Goal: Task Accomplishment & Management: Manage account settings

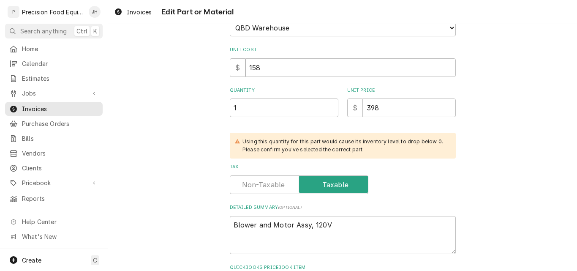
scroll to position [211, 0]
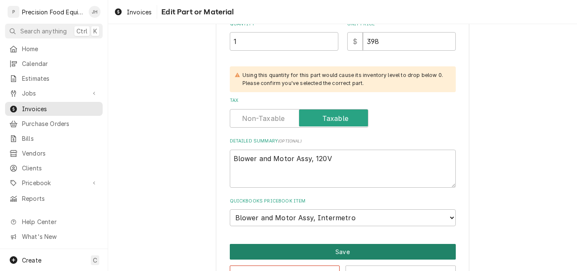
click at [314, 252] on button "Save" at bounding box center [343, 252] width 226 height 16
type textarea "x"
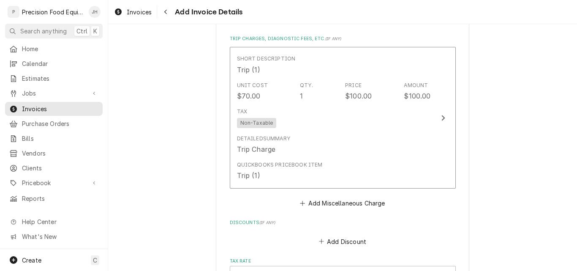
scroll to position [1469, 0]
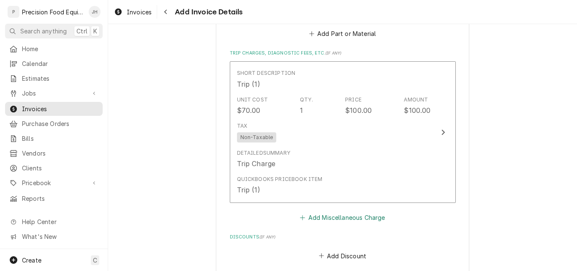
click at [317, 216] on button "Add Miscellaneous Charge" at bounding box center [343, 218] width 88 height 12
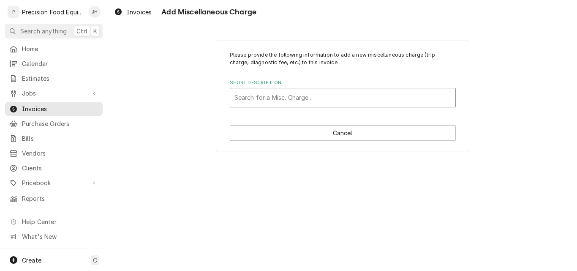
click at [274, 100] on div "Short Description" at bounding box center [343, 97] width 217 height 15
type input "fre"
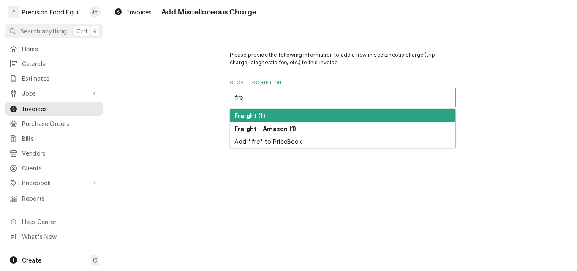
click at [270, 113] on div "Freight (1)" at bounding box center [342, 115] width 225 height 13
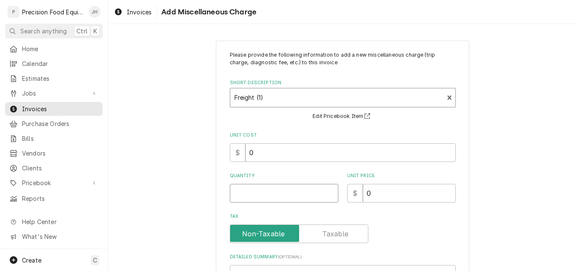
click at [245, 200] on input "Quantity" at bounding box center [284, 193] width 109 height 19
type textarea "x"
type input "1"
type textarea "x"
type input "3"
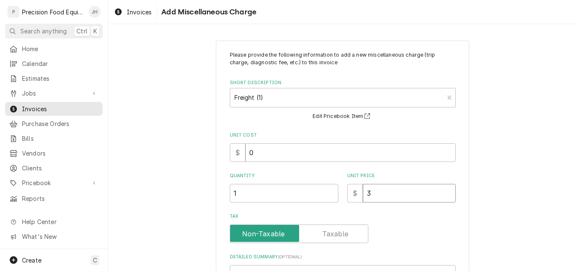
type textarea "x"
type input "33"
type textarea "x"
type input "33.54"
type textarea "x"
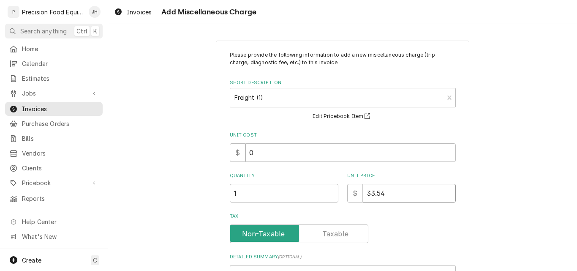
type input "33.54"
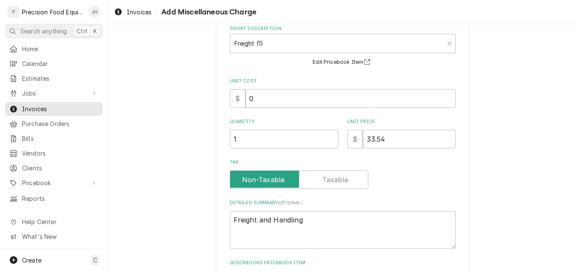
scroll to position [123, 0]
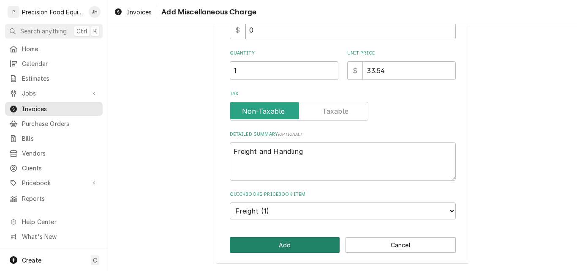
click at [288, 245] on button "Add" at bounding box center [285, 245] width 110 height 16
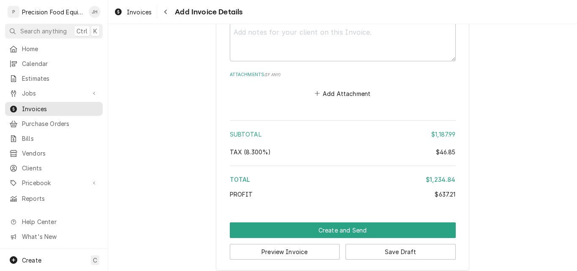
scroll to position [1934, 0]
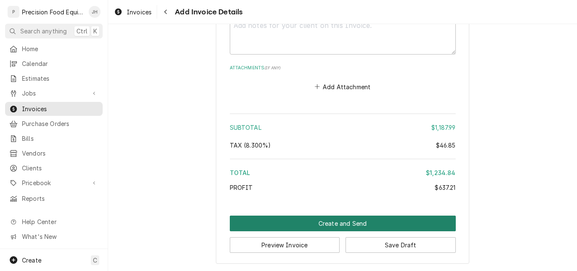
click at [349, 221] on button "Create and Send" at bounding box center [343, 224] width 226 height 16
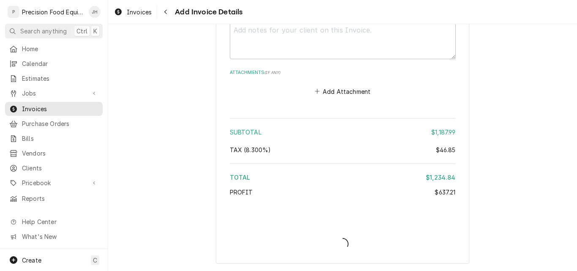
scroll to position [1930, 0]
type textarea "x"
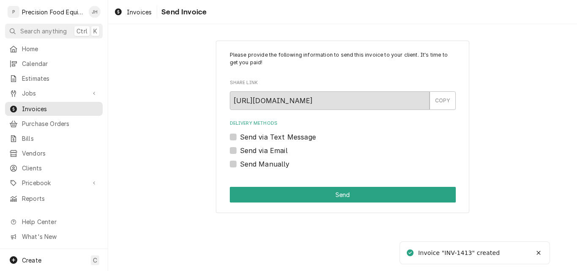
click at [252, 148] on label "Send via Email" at bounding box center [264, 150] width 48 height 10
click at [252, 148] on input "Send via Email" at bounding box center [353, 154] width 226 height 19
checkbox input "true"
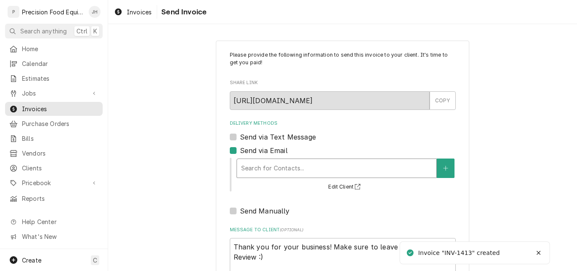
click at [248, 164] on div "Delivery Methods" at bounding box center [336, 168] width 191 height 15
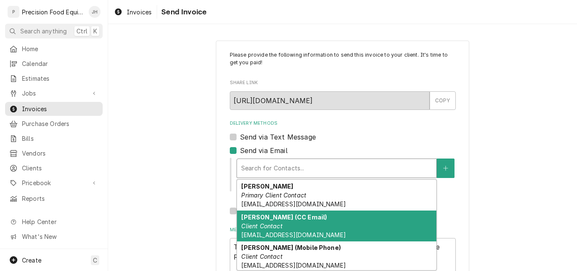
click at [253, 226] on em "Client Contact" at bounding box center [261, 225] width 41 height 7
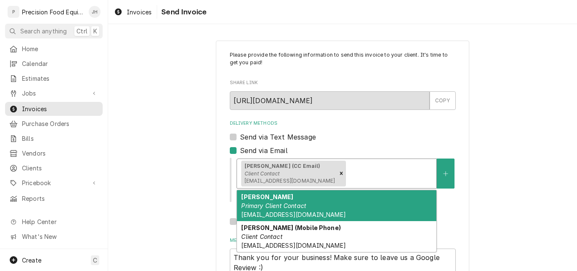
click at [357, 173] on div "Delivery Methods" at bounding box center [390, 173] width 85 height 15
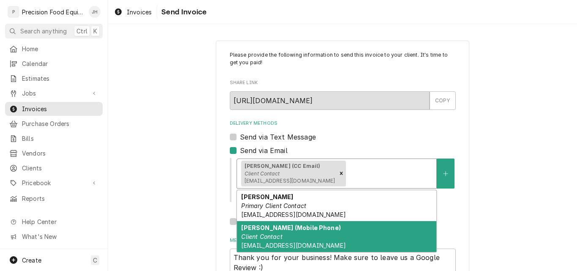
click at [288, 239] on div "Josh Nylin (Mobile Phone) Client Contact accountingteam@superstitionmtngc.com" at bounding box center [336, 236] width 199 height 31
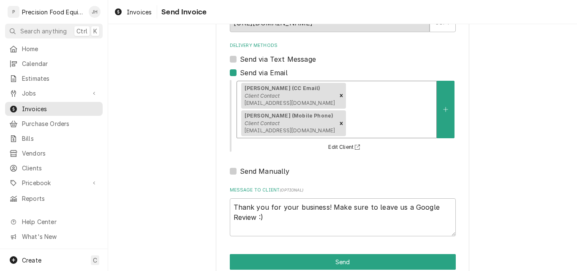
scroll to position [95, 0]
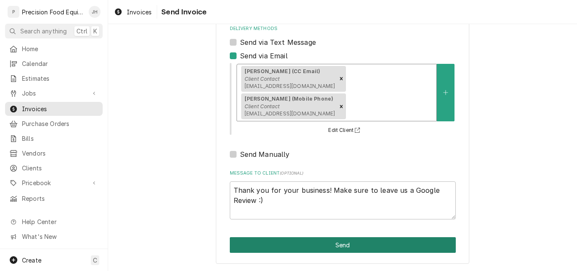
click at [333, 251] on button "Send" at bounding box center [343, 245] width 226 height 16
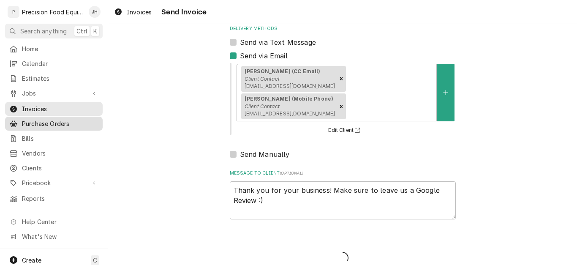
type textarea "x"
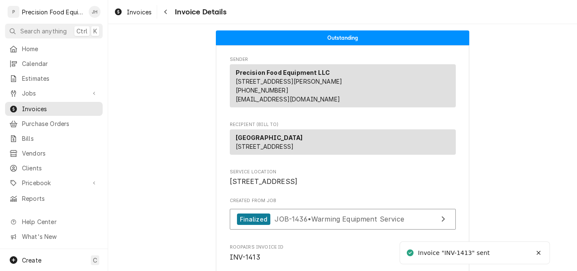
click at [30, 89] on span "Jobs" at bounding box center [54, 93] width 64 height 9
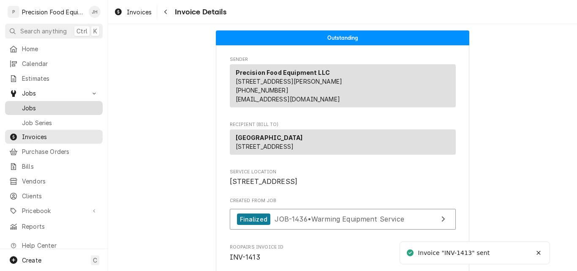
click at [31, 104] on span "Jobs" at bounding box center [60, 108] width 77 height 9
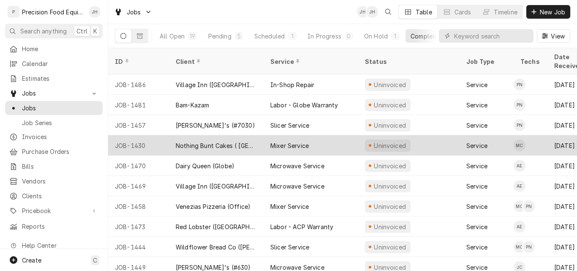
click at [307, 141] on div "Mixer Service" at bounding box center [289, 145] width 38 height 9
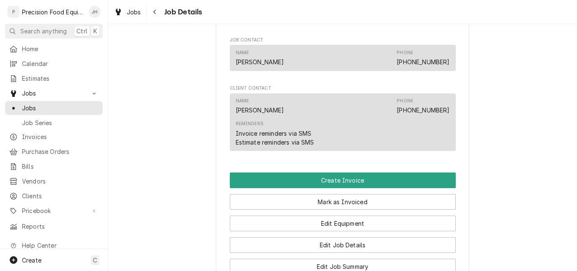
scroll to position [592, 0]
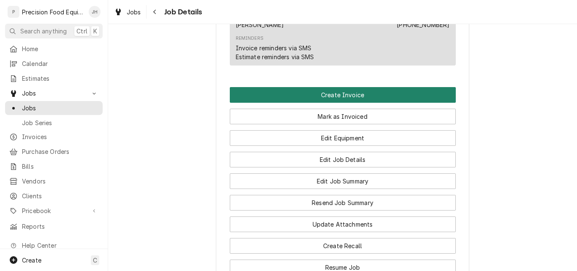
click at [343, 103] on button "Create Invoice" at bounding box center [343, 95] width 226 height 16
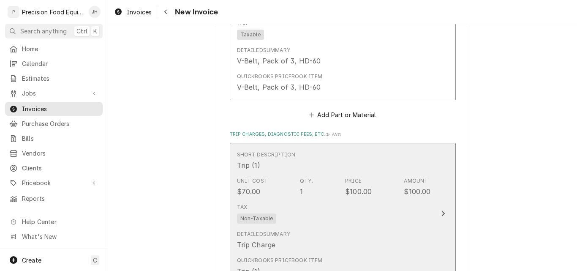
scroll to position [1014, 0]
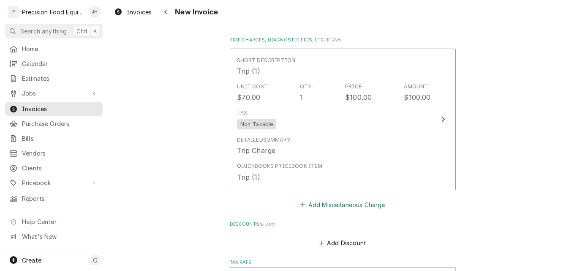
click at [320, 206] on button "Add Miscellaneous Charge" at bounding box center [343, 205] width 88 height 12
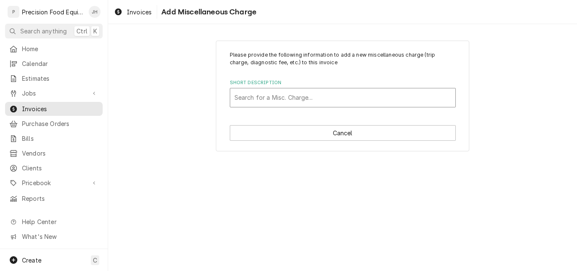
click at [282, 104] on div "Short Description" at bounding box center [343, 97] width 217 height 15
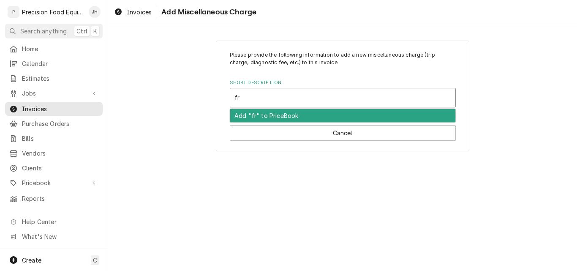
type input "fre"
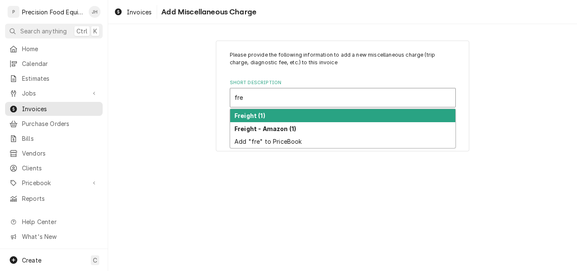
click at [268, 117] on div "Freight (1)" at bounding box center [342, 115] width 225 height 13
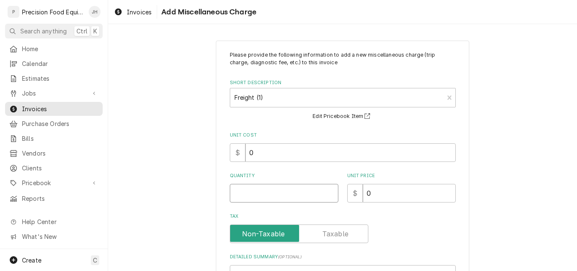
drag, startPoint x: 242, startPoint y: 201, endPoint x: 234, endPoint y: 195, distance: 9.7
click at [243, 201] on input "Quantity" at bounding box center [284, 193] width 109 height 19
type textarea "x"
type input "1"
type textarea "x"
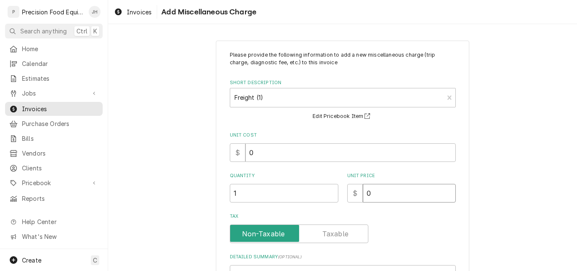
type input "2"
type textarea "x"
type input "28"
type textarea "x"
type input "28.90"
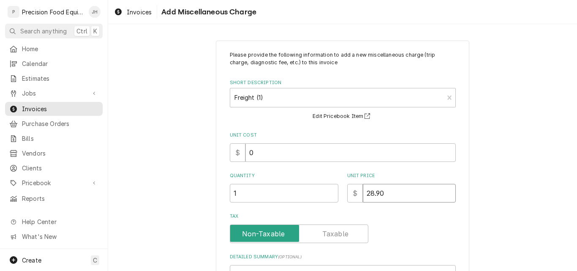
type textarea "x"
type input "28.90"
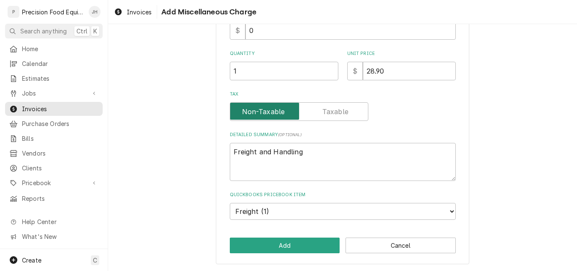
scroll to position [123, 0]
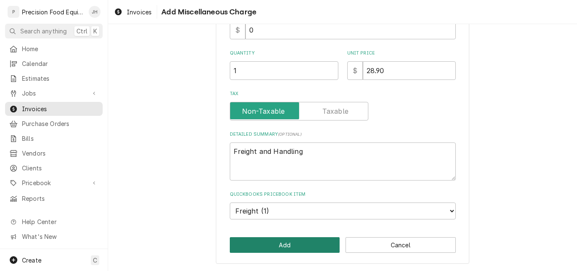
click at [264, 241] on button "Add" at bounding box center [285, 245] width 110 height 16
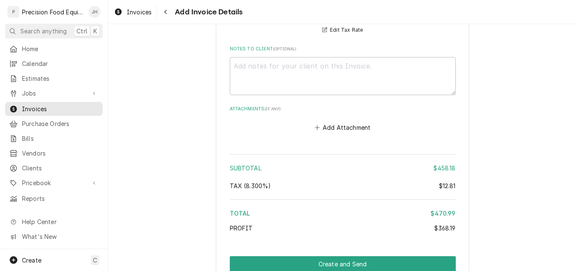
scroll to position [1427, 0]
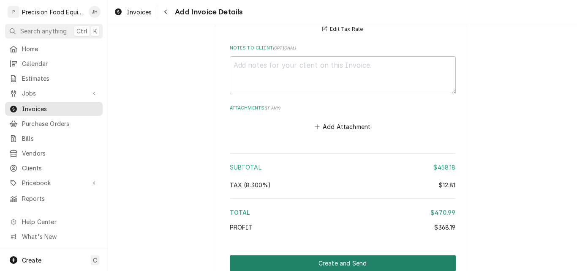
click at [328, 264] on button "Create and Send" at bounding box center [343, 263] width 226 height 16
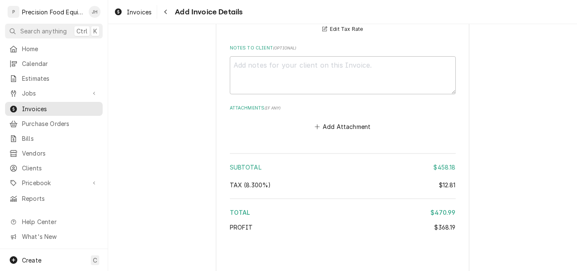
type textarea "x"
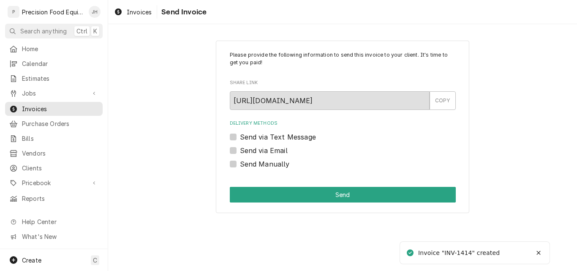
click at [264, 153] on label "Send via Email" at bounding box center [264, 150] width 48 height 10
click at [264, 153] on input "Send via Email" at bounding box center [353, 154] width 226 height 19
checkbox input "true"
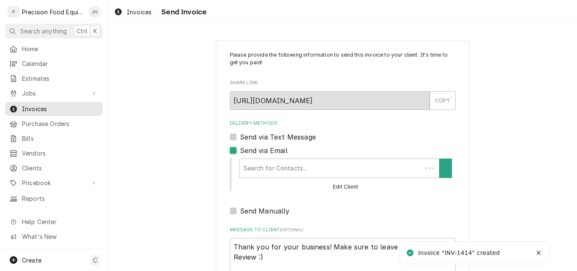
type textarea "x"
click at [264, 167] on div "Delivery Methods" at bounding box center [336, 168] width 191 height 15
click at [266, 167] on div "Delivery Methods" at bounding box center [336, 168] width 191 height 15
click at [240, 149] on label "Send via Email" at bounding box center [264, 150] width 48 height 10
click at [240, 149] on input "Send via Email" at bounding box center [353, 154] width 226 height 19
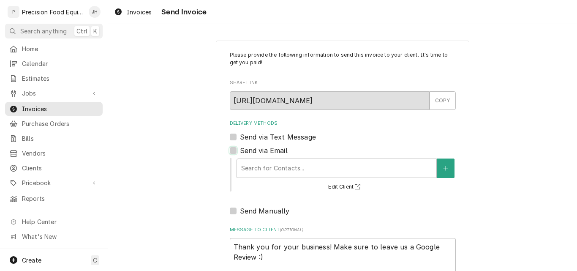
checkbox input "false"
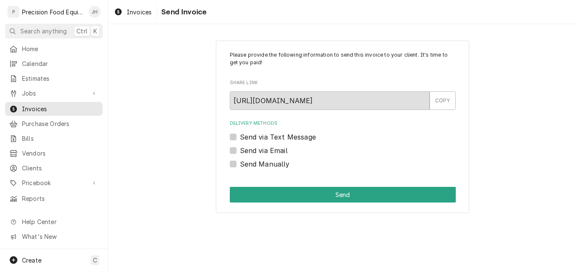
click at [240, 135] on label "Send via Text Message" at bounding box center [278, 137] width 76 height 10
click at [240, 135] on input "Send via Text Message" at bounding box center [353, 141] width 226 height 19
checkbox input "true"
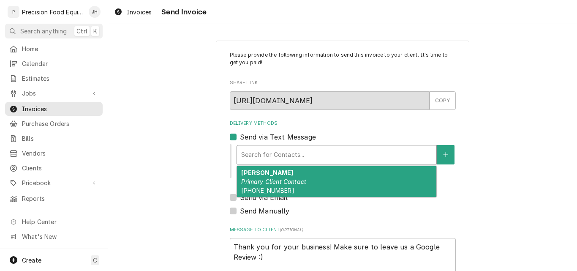
click at [259, 162] on div "Delivery Methods" at bounding box center [336, 154] width 191 height 15
click at [260, 183] on em "Primary Client Contact" at bounding box center [273, 181] width 65 height 7
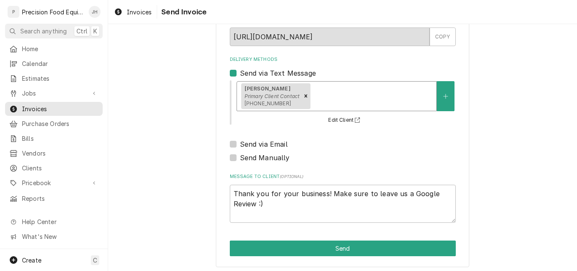
scroll to position [67, 0]
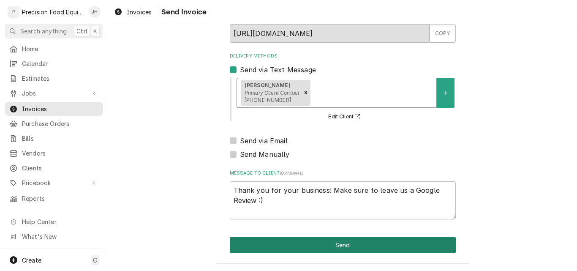
click at [347, 246] on button "Send" at bounding box center [343, 245] width 226 height 16
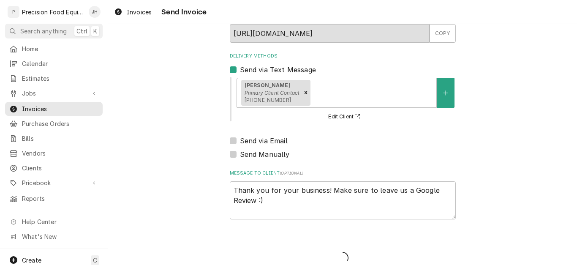
type textarea "x"
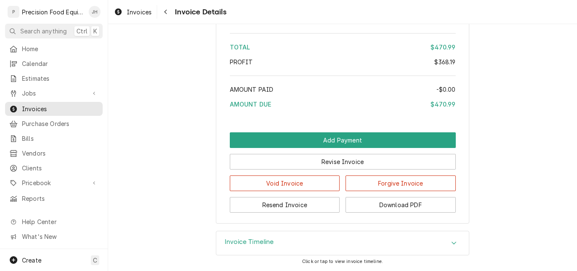
scroll to position [1250, 0]
click at [34, 92] on span "Jobs" at bounding box center [54, 93] width 64 height 9
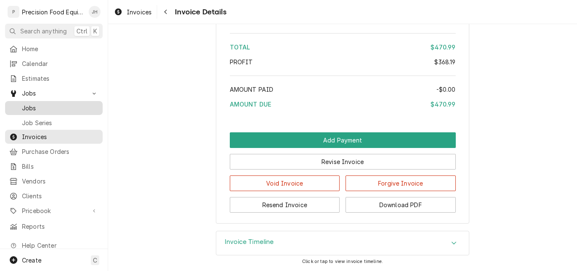
click at [33, 104] on span "Jobs" at bounding box center [60, 108] width 77 height 9
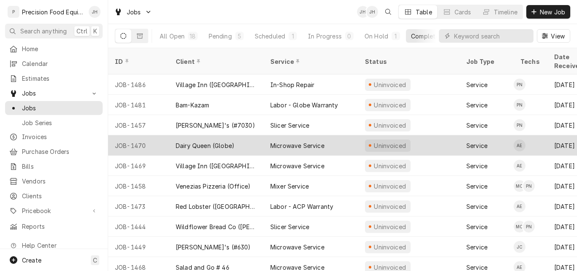
click at [186, 141] on div "Dairy Queen (Globe)" at bounding box center [205, 145] width 59 height 9
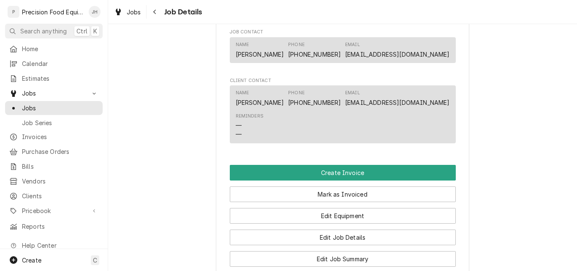
scroll to position [507, 0]
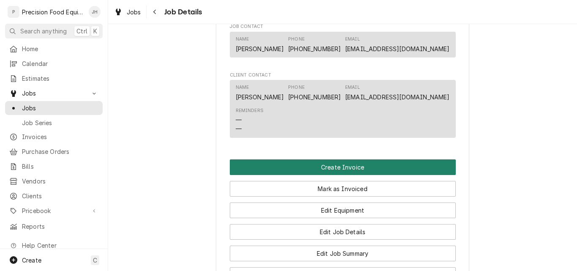
click at [348, 175] on button "Create Invoice" at bounding box center [343, 167] width 226 height 16
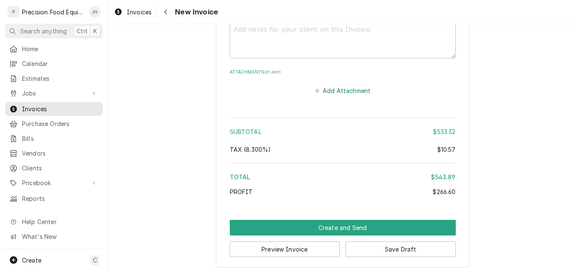
scroll to position [1281, 0]
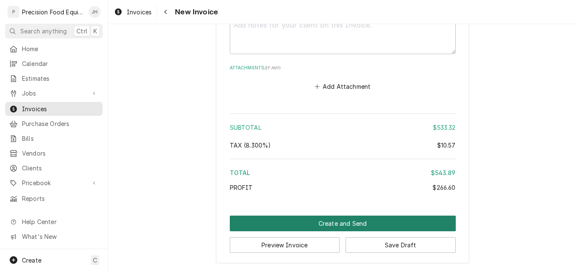
click at [345, 221] on button "Create and Send" at bounding box center [343, 224] width 226 height 16
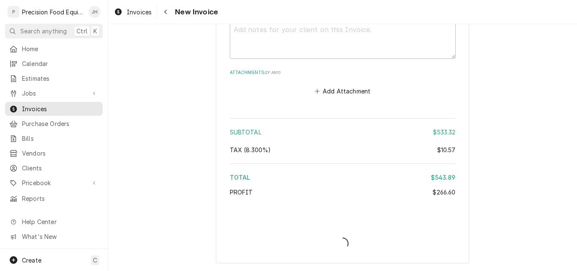
scroll to position [1276, 0]
type textarea "x"
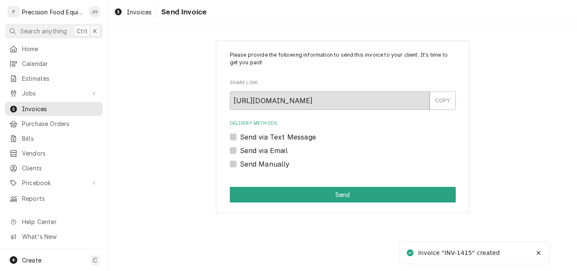
click at [269, 149] on label "Send via Email" at bounding box center [264, 150] width 48 height 10
click at [269, 149] on input "Send via Email" at bounding box center [353, 154] width 226 height 19
checkbox input "true"
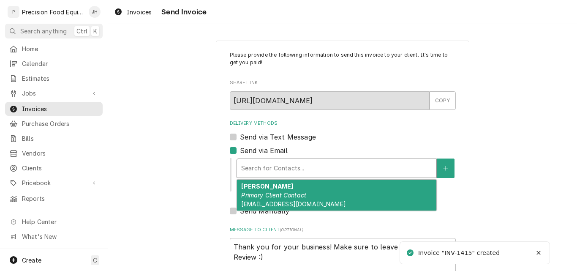
click at [264, 170] on div "Delivery Methods" at bounding box center [336, 168] width 191 height 15
drag, startPoint x: 265, startPoint y: 194, endPoint x: 265, endPoint y: 189, distance: 4.7
click at [265, 194] on em "Primary Client Contact" at bounding box center [273, 194] width 65 height 7
type textarea "x"
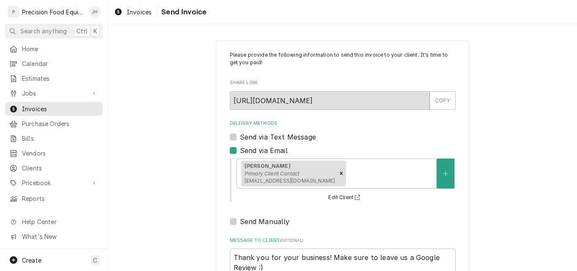
click at [259, 136] on label "Send via Text Message" at bounding box center [278, 137] width 76 height 10
click at [259, 136] on input "Send via Text Message" at bounding box center [353, 141] width 226 height 19
checkbox input "true"
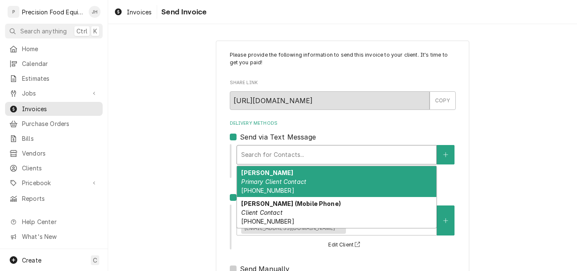
click at [254, 159] on div "Delivery Methods" at bounding box center [336, 154] width 191 height 15
click at [254, 180] on em "Primary Client Contact" at bounding box center [273, 181] width 65 height 7
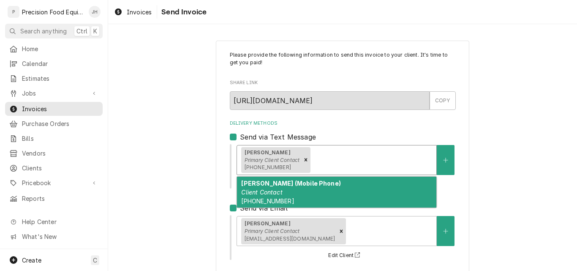
click at [340, 161] on div "Delivery Methods" at bounding box center [372, 159] width 120 height 15
click at [296, 191] on div "Mickie (Mobile Phone) Client Contact (928) 701-1111" at bounding box center [336, 192] width 199 height 31
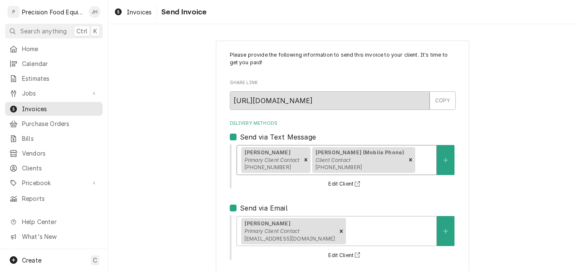
scroll to position [125, 0]
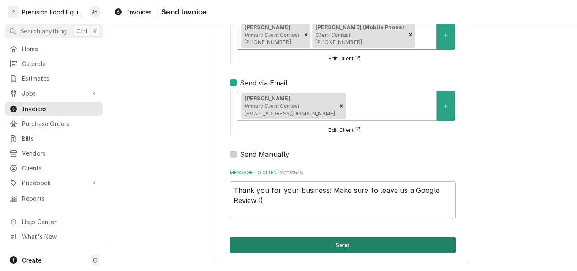
click at [329, 248] on button "Send" at bounding box center [343, 245] width 226 height 16
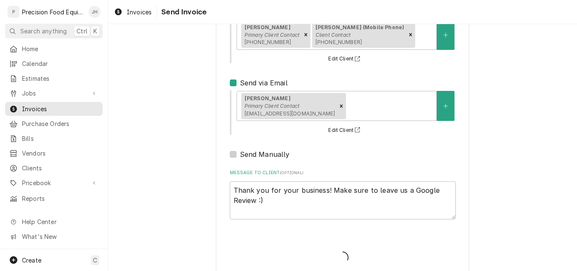
type textarea "x"
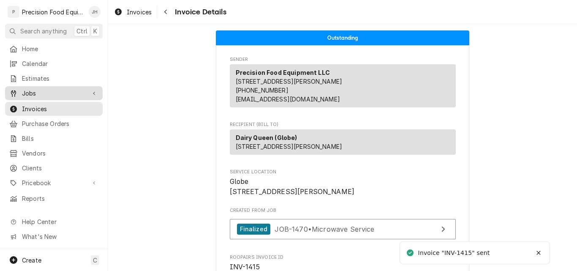
click at [31, 95] on div "Jobs" at bounding box center [54, 93] width 94 height 11
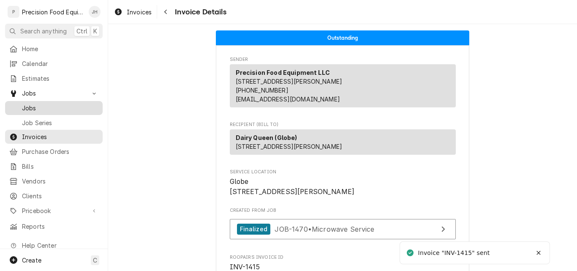
click at [28, 107] on span "Jobs" at bounding box center [60, 108] width 77 height 9
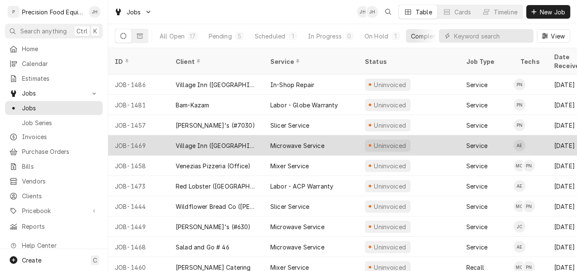
click at [281, 141] on div "Microwave Service" at bounding box center [297, 145] width 54 height 9
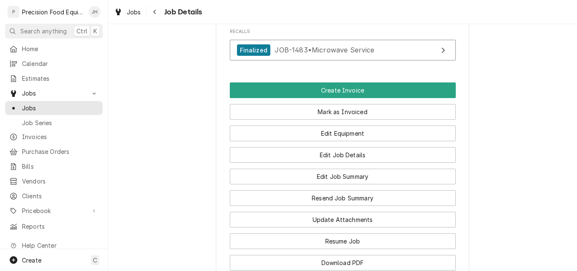
scroll to position [634, 0]
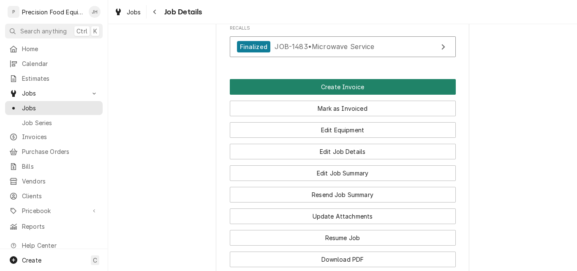
click at [331, 95] on button "Create Invoice" at bounding box center [343, 87] width 226 height 16
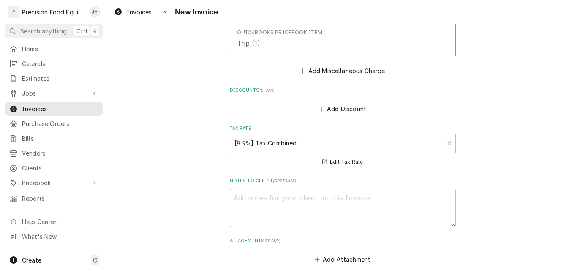
scroll to position [1522, 0]
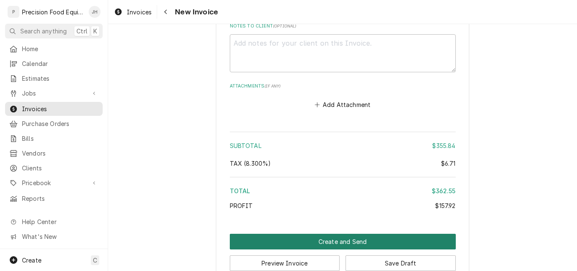
click at [341, 242] on button "Create and Send" at bounding box center [343, 242] width 226 height 16
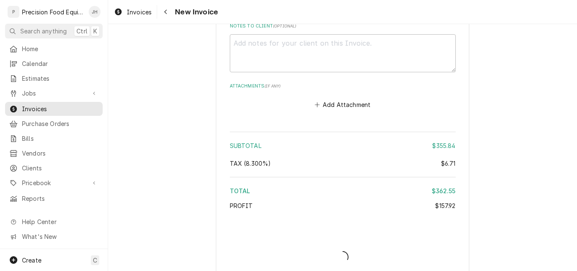
type textarea "x"
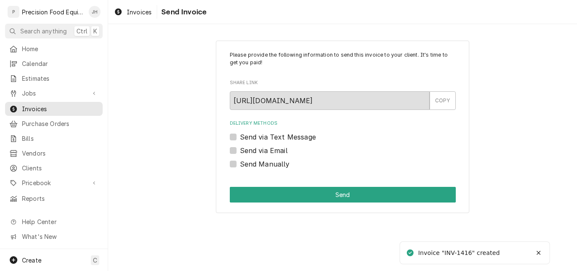
click at [272, 150] on label "Send via Email" at bounding box center [264, 150] width 48 height 10
click at [272, 150] on input "Send via Email" at bounding box center [353, 154] width 226 height 19
checkbox input "true"
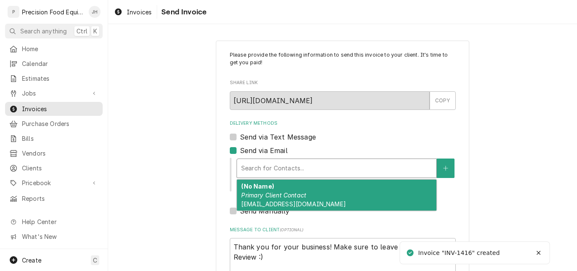
click at [263, 166] on div "Delivery Methods" at bounding box center [336, 168] width 191 height 15
click at [261, 197] on em "Primary Client Contact" at bounding box center [273, 194] width 65 height 7
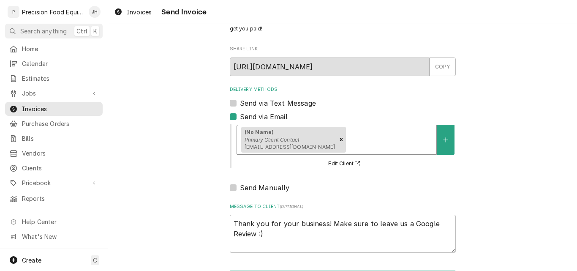
scroll to position [67, 0]
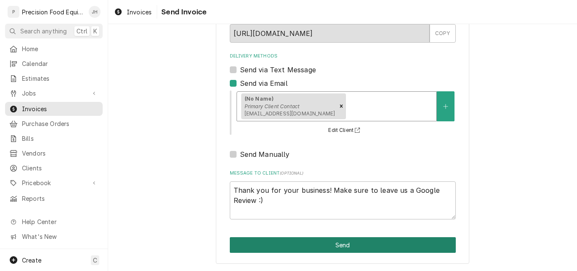
click at [318, 246] on button "Send" at bounding box center [343, 245] width 226 height 16
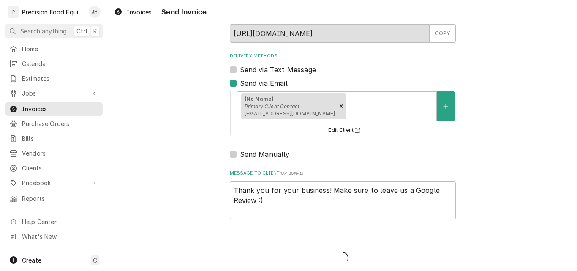
type textarea "x"
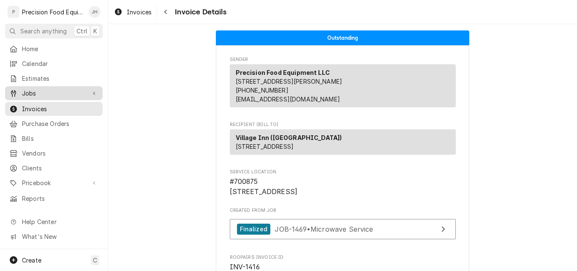
click at [32, 90] on span "Jobs" at bounding box center [54, 93] width 64 height 9
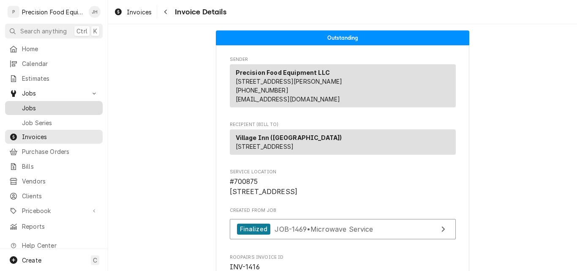
click at [32, 104] on span "Jobs" at bounding box center [60, 108] width 77 height 9
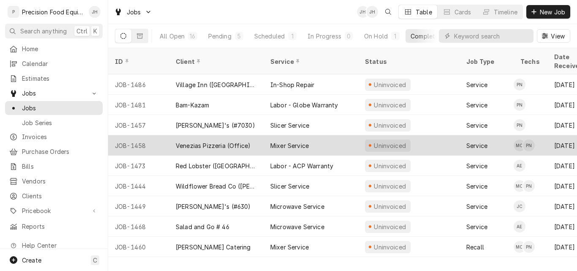
click at [220, 141] on div "Venezias Pizzeria (Office)" at bounding box center [213, 145] width 75 height 9
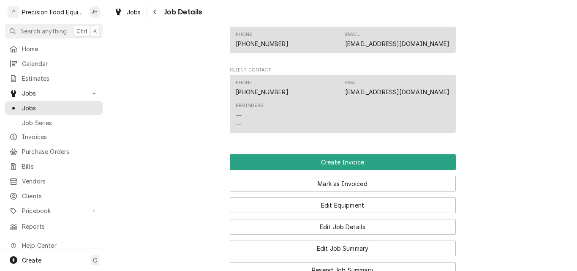
scroll to position [634, 0]
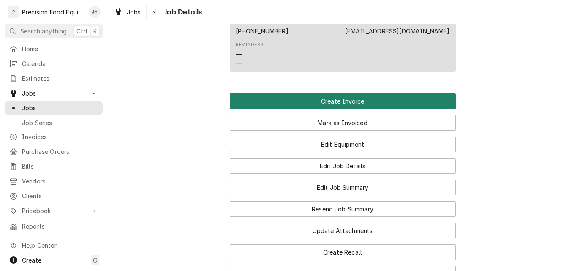
click at [328, 109] on button "Create Invoice" at bounding box center [343, 101] width 226 height 16
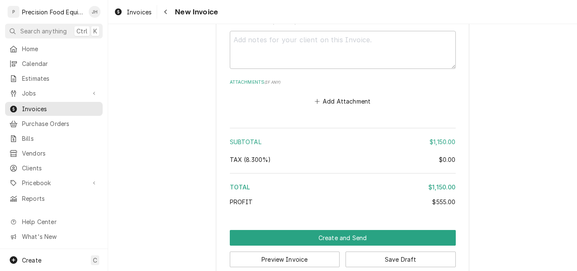
scroll to position [1286, 0]
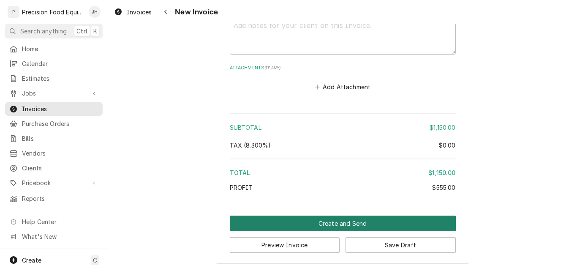
click at [338, 227] on button "Create and Send" at bounding box center [343, 224] width 226 height 16
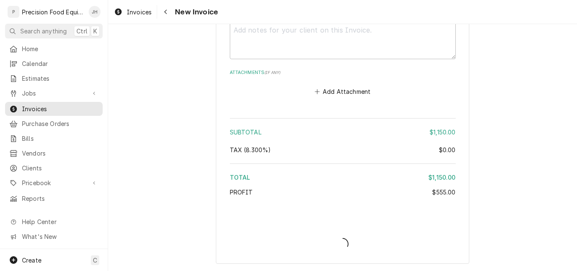
scroll to position [1281, 0]
type textarea "x"
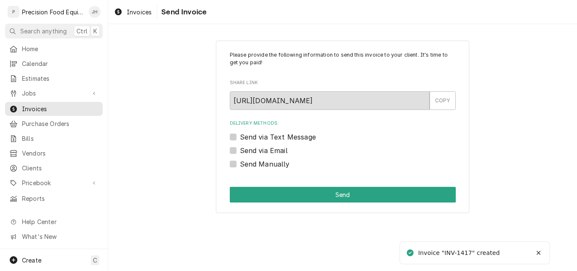
click at [277, 154] on label "Send via Email" at bounding box center [264, 150] width 48 height 10
click at [277, 154] on input "Send via Email" at bounding box center [353, 154] width 226 height 19
checkbox input "true"
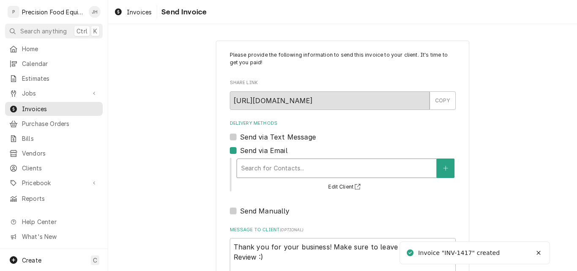
click at [269, 171] on div "Delivery Methods" at bounding box center [336, 168] width 191 height 15
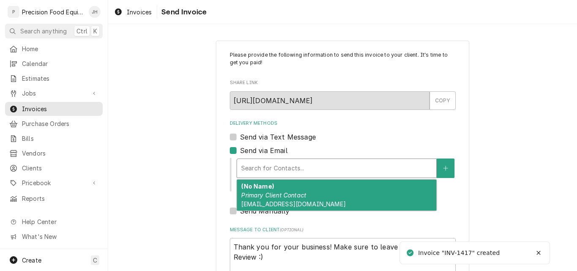
click at [263, 195] on em "Primary Client Contact" at bounding box center [273, 194] width 65 height 7
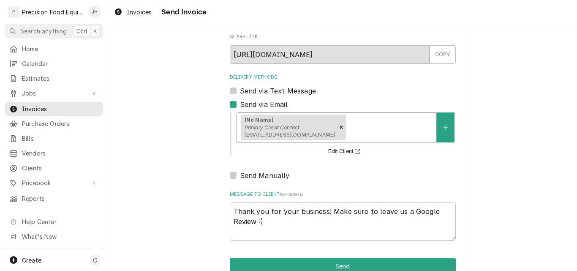
scroll to position [67, 0]
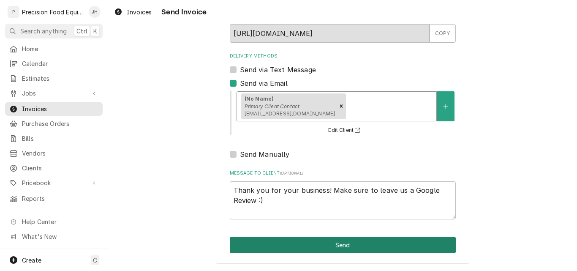
click at [332, 249] on button "Send" at bounding box center [343, 245] width 226 height 16
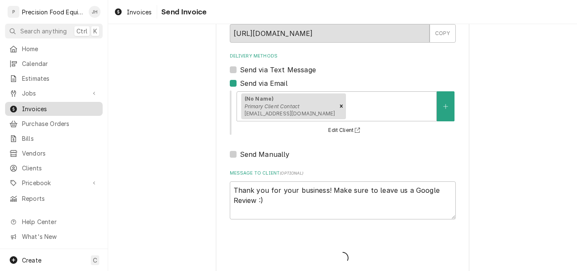
type textarea "x"
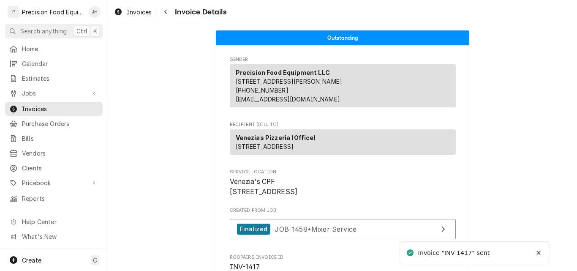
click at [33, 91] on span "Jobs" at bounding box center [54, 93] width 64 height 9
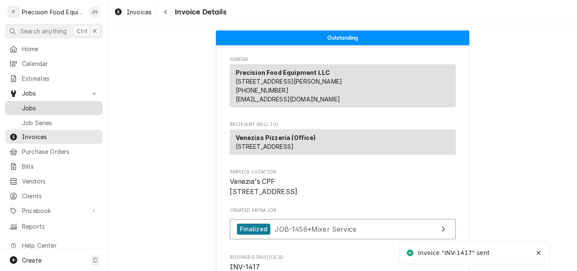
click at [33, 104] on span "Jobs" at bounding box center [60, 108] width 77 height 9
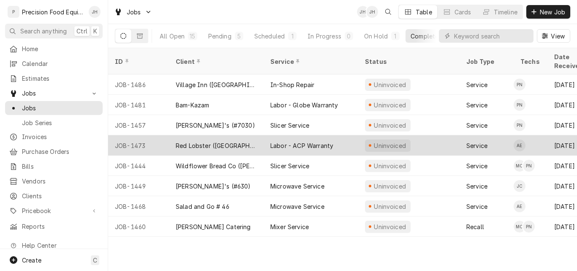
click at [276, 141] on div "Labor - ACP Warranty" at bounding box center [301, 145] width 63 height 9
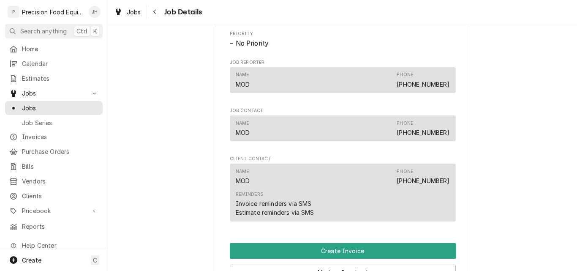
scroll to position [507, 0]
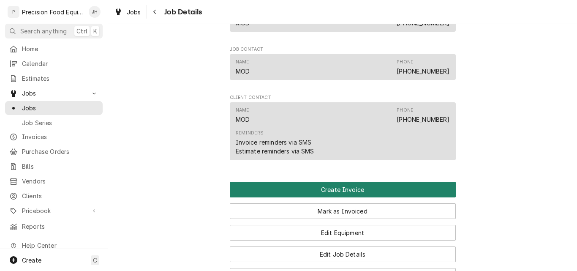
click at [337, 197] on button "Create Invoice" at bounding box center [343, 190] width 226 height 16
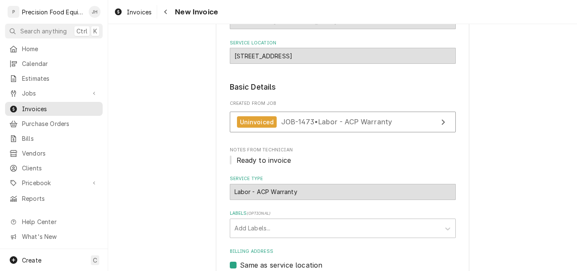
scroll to position [85, 0]
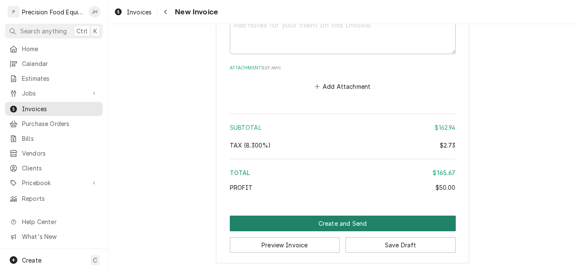
click at [321, 224] on button "Create and Send" at bounding box center [343, 224] width 226 height 16
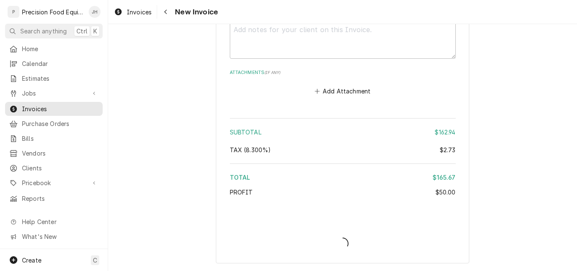
scroll to position [1201, 0]
type textarea "x"
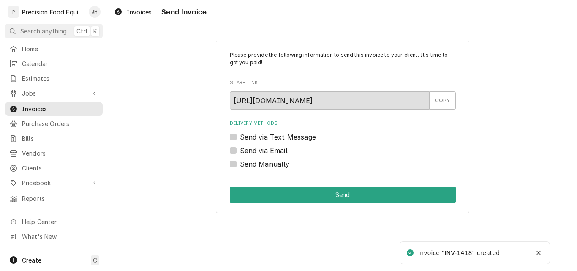
click at [273, 168] on label "Send Manually" at bounding box center [265, 164] width 50 height 10
click at [273, 168] on input "Send Manually" at bounding box center [353, 168] width 226 height 19
checkbox input "true"
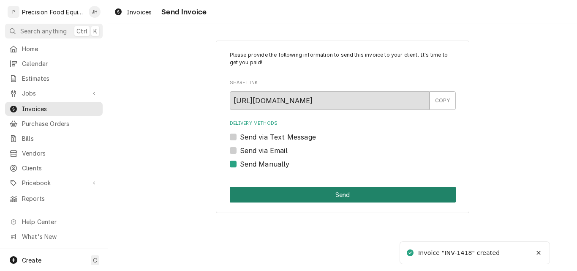
click at [274, 193] on button "Send" at bounding box center [343, 195] width 226 height 16
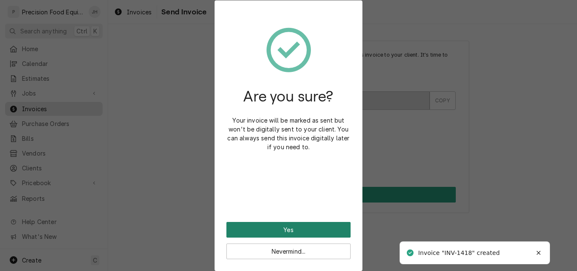
click at [281, 225] on button "Yes" at bounding box center [289, 230] width 124 height 16
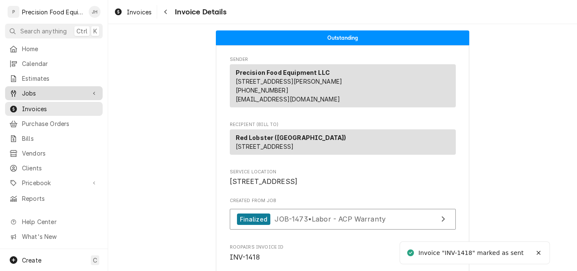
drag, startPoint x: 0, startPoint y: 0, endPoint x: 34, endPoint y: 92, distance: 98.1
click at [34, 92] on span "Jobs" at bounding box center [54, 93] width 64 height 9
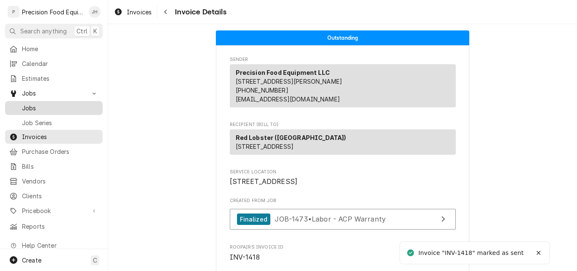
click at [33, 104] on span "Jobs" at bounding box center [60, 108] width 77 height 9
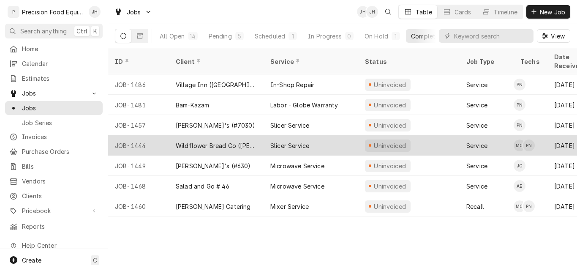
click at [257, 137] on div "Wildflower Bread Co ([PERSON_NAME] - #09)" at bounding box center [216, 145] width 95 height 20
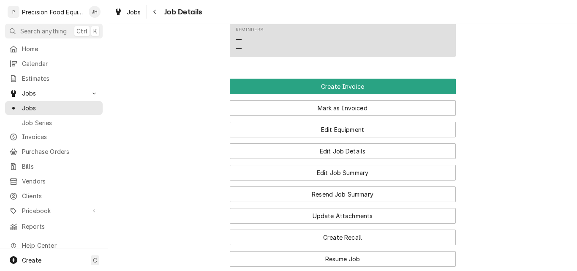
scroll to position [676, 0]
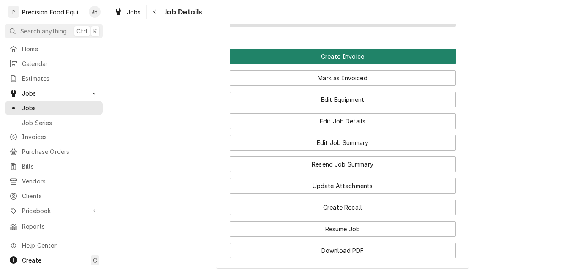
click at [323, 64] on button "Create Invoice" at bounding box center [343, 57] width 226 height 16
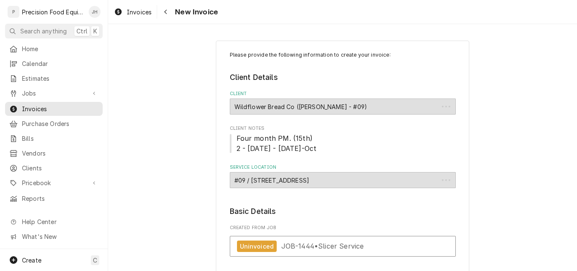
type textarea "x"
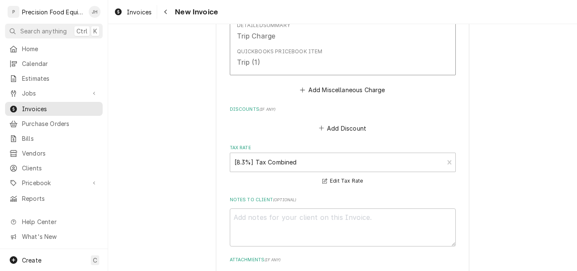
scroll to position [1606, 0]
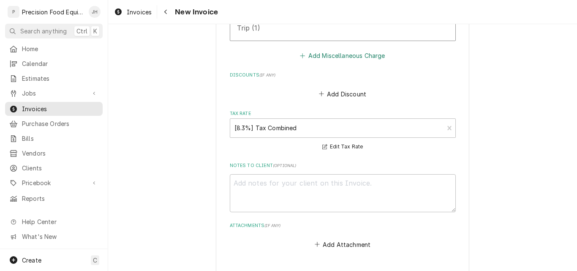
click at [349, 62] on button "Add Miscellaneous Charge" at bounding box center [343, 56] width 88 height 12
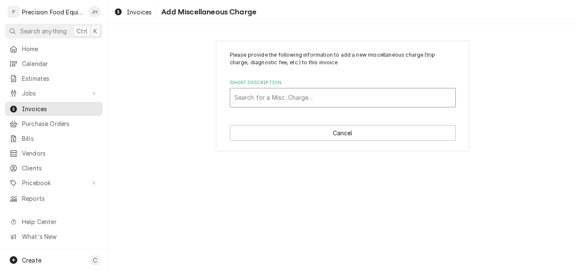
click at [275, 99] on div "Short Description" at bounding box center [343, 97] width 217 height 15
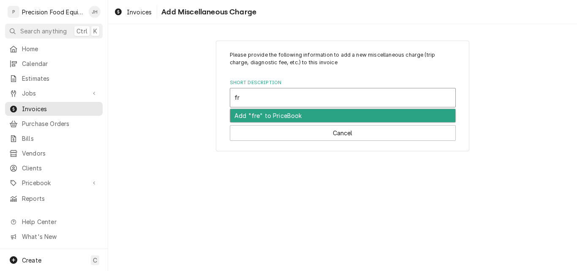
type input "fre"
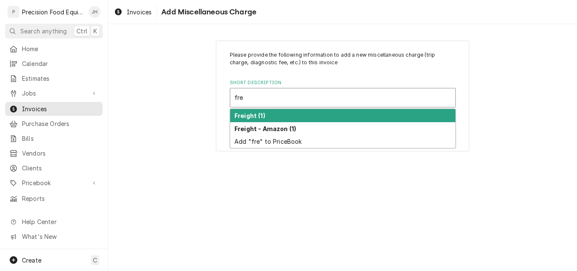
click at [265, 118] on div "Freight (1)" at bounding box center [342, 115] width 225 height 13
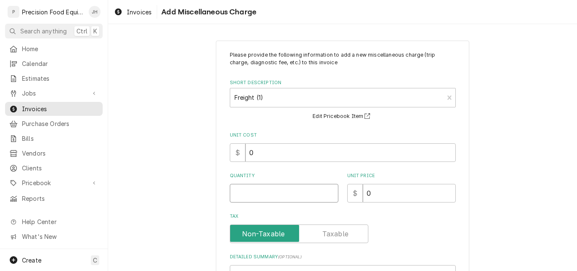
click at [251, 197] on input "Quantity" at bounding box center [284, 193] width 109 height 19
type textarea "x"
type input "1"
type textarea "x"
type input "28"
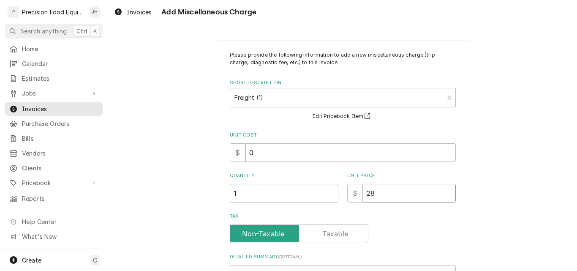
type textarea "x"
type input "28.7"
type textarea "x"
type input "28.70"
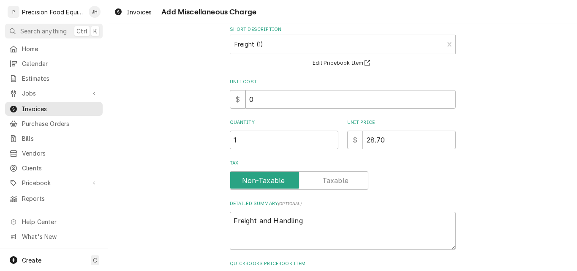
scroll to position [123, 0]
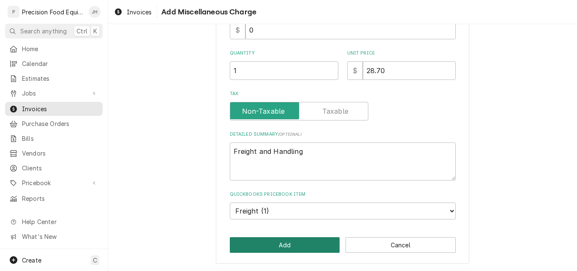
click at [281, 243] on button "Add" at bounding box center [285, 245] width 110 height 16
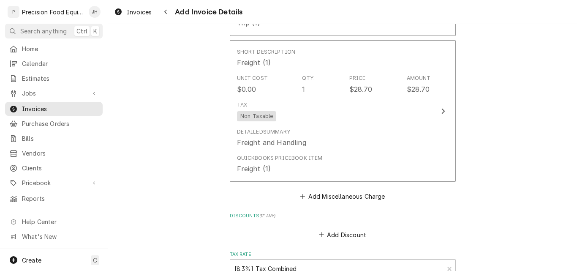
scroll to position [1582, 0]
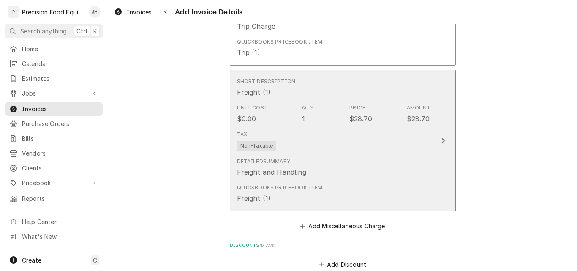
click at [366, 154] on div "Tax Non-Taxable" at bounding box center [334, 140] width 194 height 27
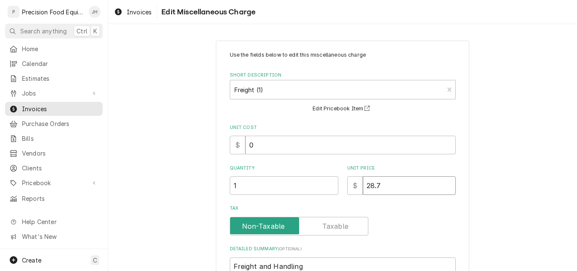
drag, startPoint x: 367, startPoint y: 187, endPoint x: 360, endPoint y: 189, distance: 7.8
click at [363, 189] on input "28.7" at bounding box center [409, 185] width 93 height 19
type textarea "x"
type input "38.7"
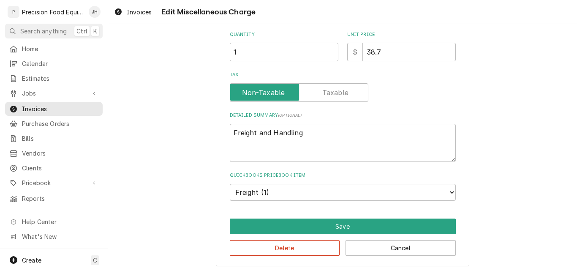
scroll to position [137, 0]
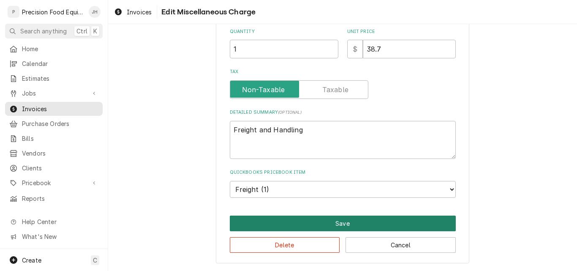
click at [343, 228] on button "Save" at bounding box center [343, 224] width 226 height 16
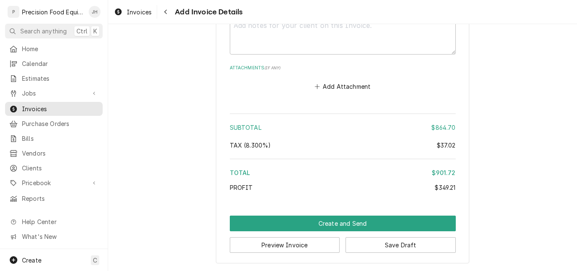
scroll to position [1920, 0]
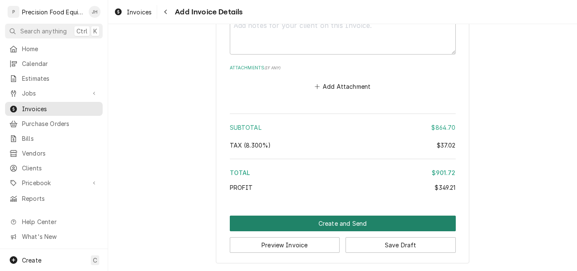
click at [300, 221] on button "Create and Send" at bounding box center [343, 224] width 226 height 16
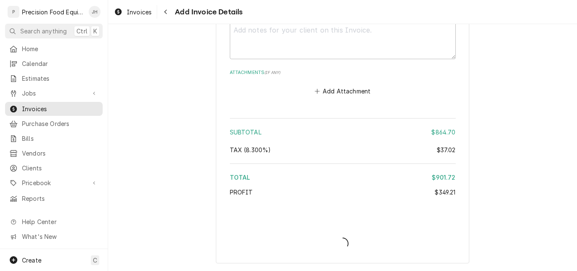
scroll to position [1915, 0]
type textarea "x"
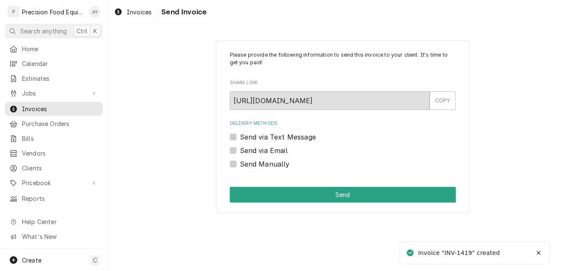
click at [272, 149] on label "Send via Email" at bounding box center [264, 150] width 48 height 10
click at [272, 149] on input "Send via Email" at bounding box center [353, 154] width 226 height 19
checkbox input "true"
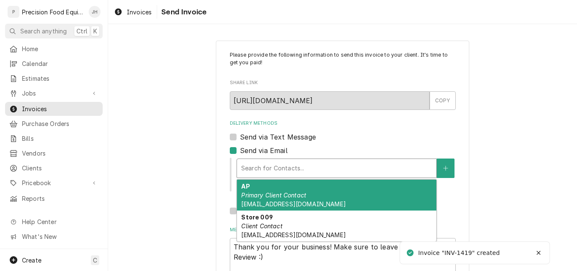
click at [269, 167] on div "Delivery Methods" at bounding box center [336, 168] width 191 height 15
click at [270, 197] on em "Primary Client Contact" at bounding box center [273, 194] width 65 height 7
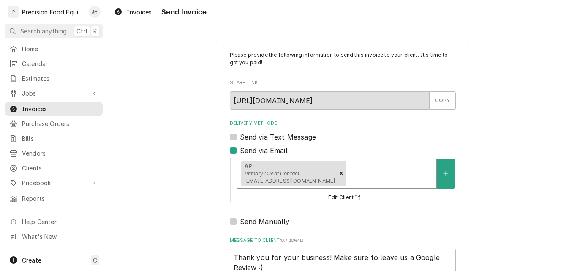
scroll to position [67, 0]
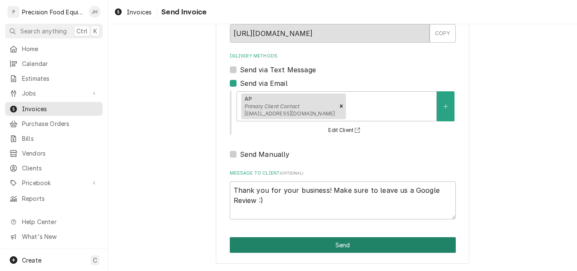
click at [315, 246] on button "Send" at bounding box center [343, 245] width 226 height 16
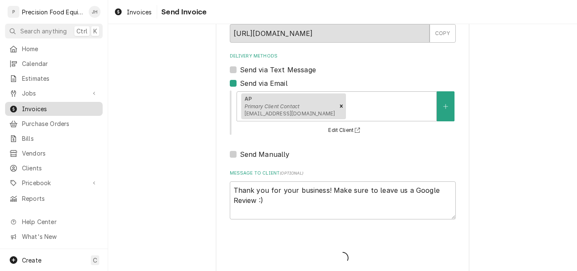
type textarea "x"
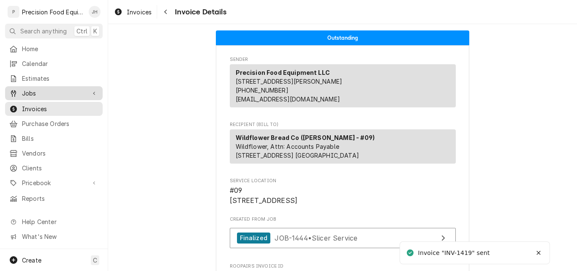
click at [25, 94] on span "Jobs" at bounding box center [54, 93] width 64 height 9
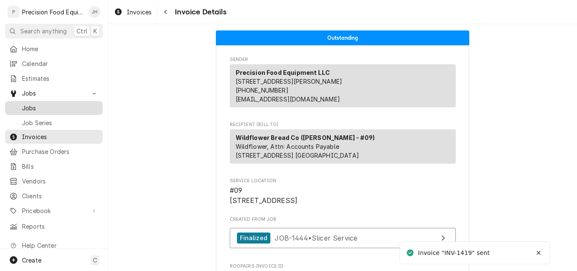
click at [27, 104] on span "Jobs" at bounding box center [60, 108] width 77 height 9
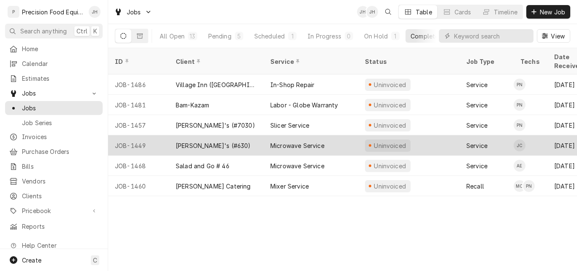
click at [239, 135] on div "[PERSON_NAME]'s (#630)" at bounding box center [216, 145] width 95 height 20
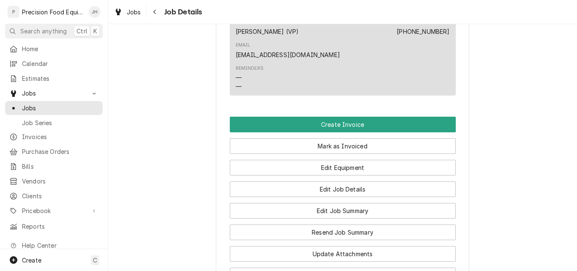
scroll to position [592, 0]
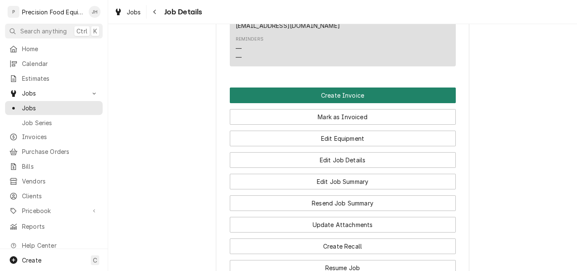
click at [350, 93] on button "Create Invoice" at bounding box center [343, 95] width 226 height 16
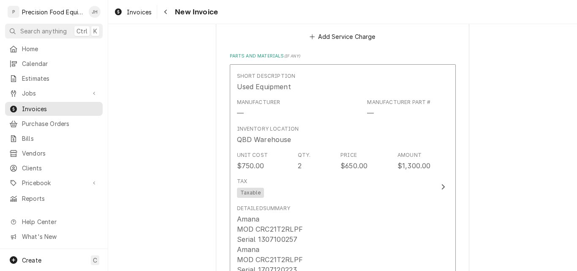
scroll to position [883, 0]
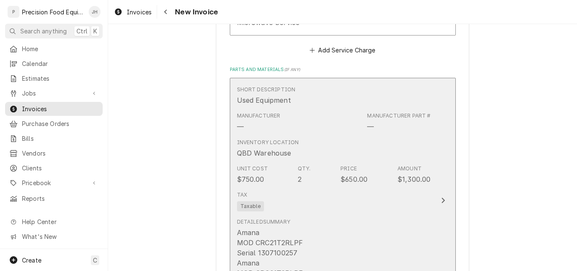
click at [361, 205] on div "Tax Taxable" at bounding box center [334, 201] width 194 height 27
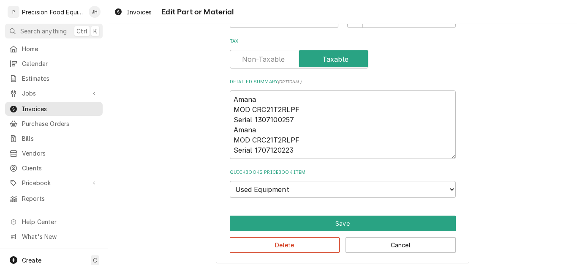
scroll to position [139, 0]
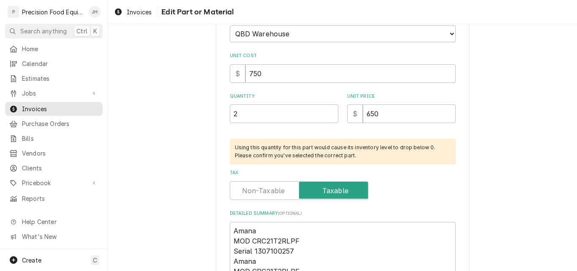
type textarea "x"
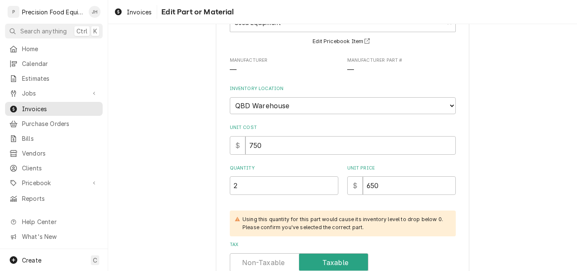
scroll to position [59, 0]
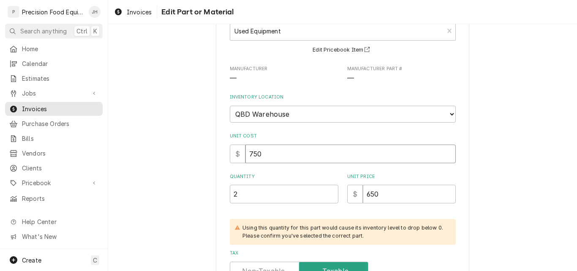
drag, startPoint x: 268, startPoint y: 149, endPoint x: 221, endPoint y: 150, distance: 46.9
click at [219, 161] on div "Use the fields below to edit this part or material: Short Description Used Equi…" at bounding box center [343, 228] width 254 height 493
type input "20"
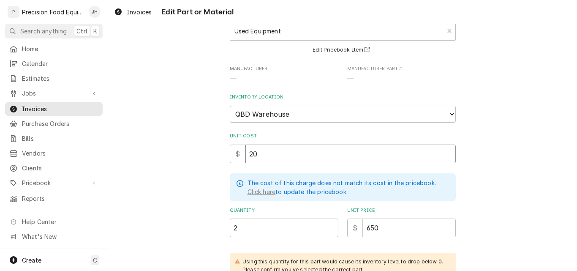
type textarea "x"
type input "200"
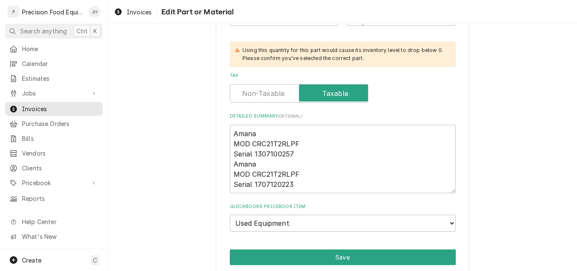
scroll to position [303, 0]
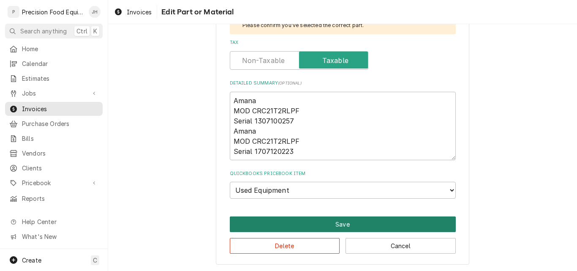
click at [348, 222] on button "Save" at bounding box center [343, 224] width 226 height 16
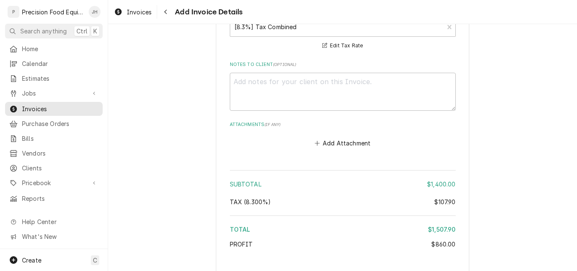
scroll to position [1855, 0]
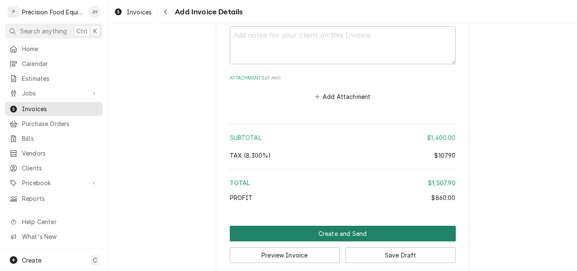
click at [349, 226] on button "Create and Send" at bounding box center [343, 234] width 226 height 16
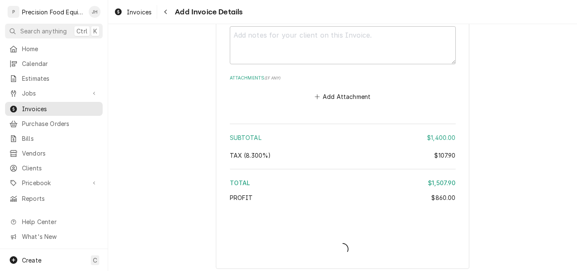
scroll to position [1850, 0]
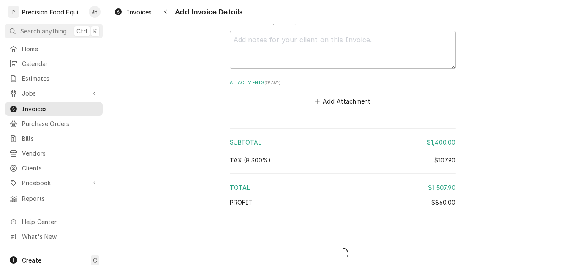
type textarea "x"
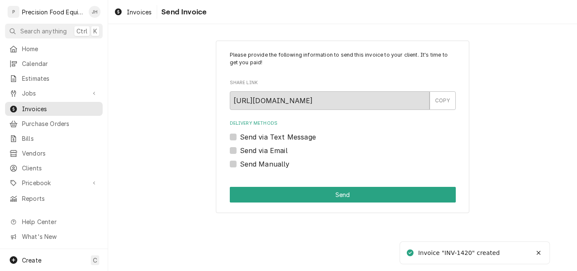
click at [281, 149] on label "Send via Email" at bounding box center [264, 150] width 48 height 10
click at [281, 149] on input "Send via Email" at bounding box center [353, 154] width 226 height 19
checkbox input "true"
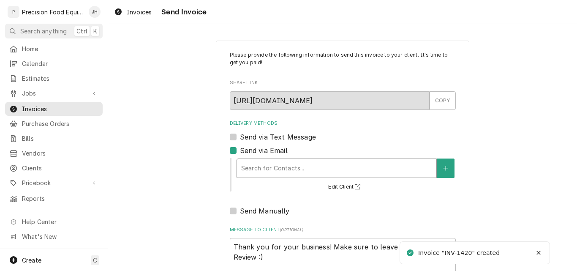
click at [275, 170] on div "Delivery Methods" at bounding box center [336, 168] width 191 height 15
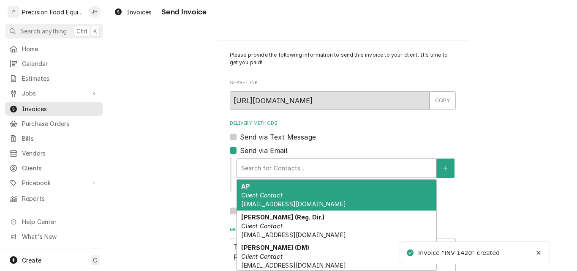
click at [269, 196] on em "Client Contact" at bounding box center [261, 194] width 41 height 7
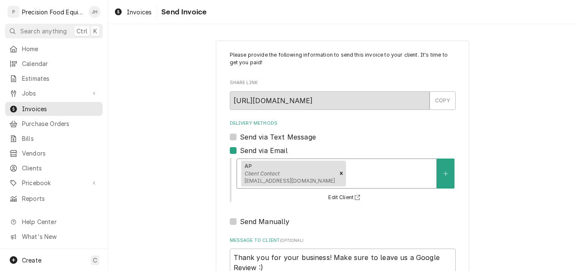
scroll to position [67, 0]
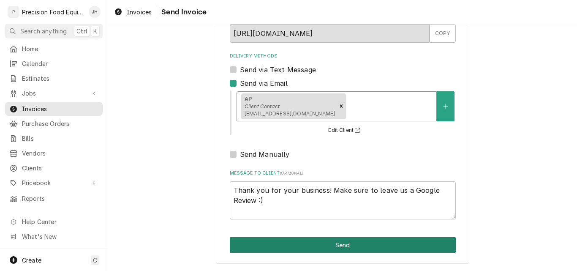
click at [290, 246] on button "Send" at bounding box center [343, 245] width 226 height 16
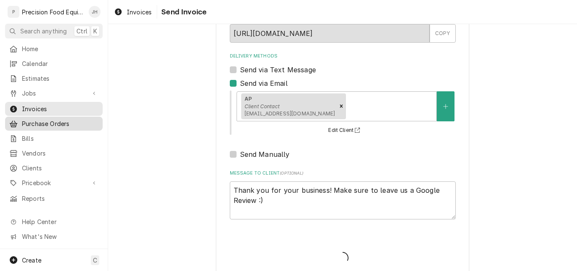
type textarea "x"
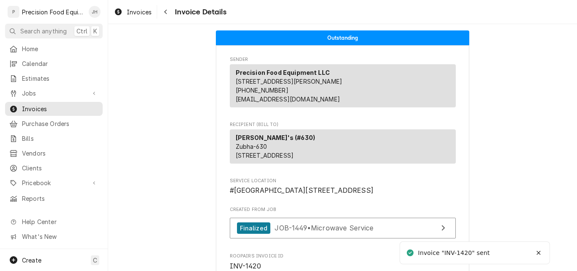
click at [32, 93] on span "Jobs" at bounding box center [54, 93] width 64 height 9
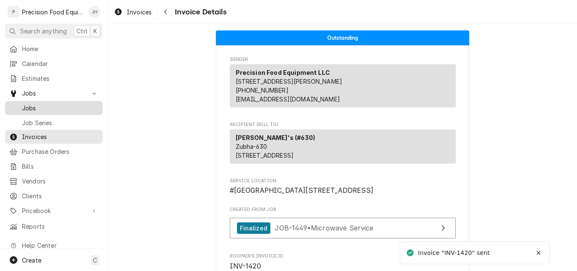
click at [32, 104] on span "Jobs" at bounding box center [60, 108] width 77 height 9
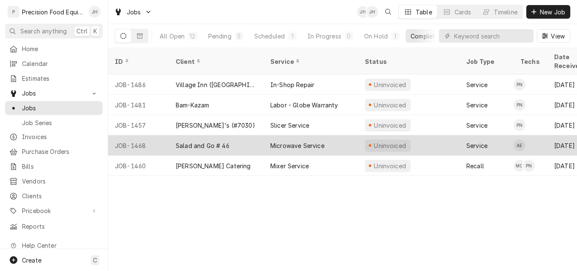
click at [312, 141] on div "Microwave Service" at bounding box center [297, 145] width 54 height 9
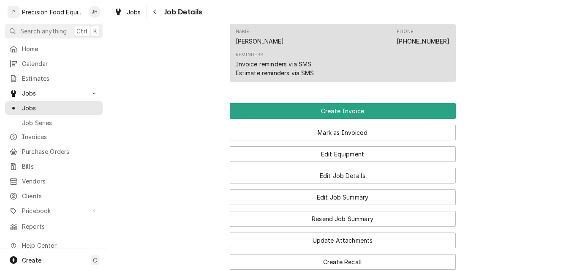
scroll to position [676, 0]
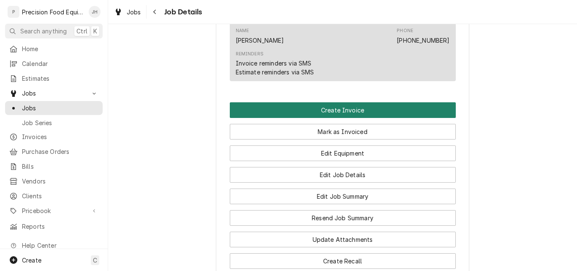
click at [341, 118] on button "Create Invoice" at bounding box center [343, 110] width 226 height 16
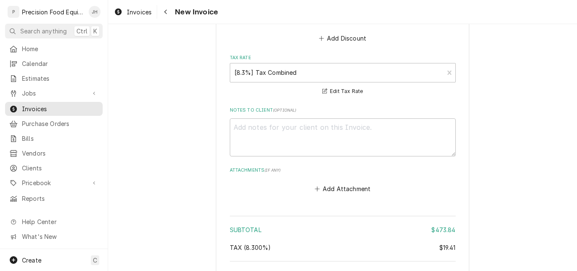
scroll to position [1469, 0]
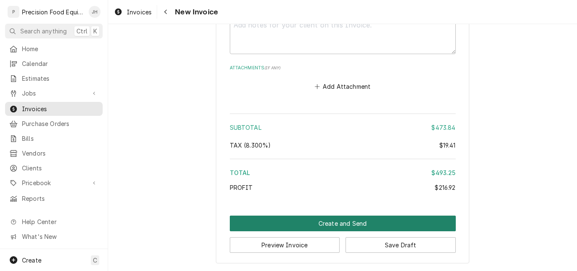
click at [311, 224] on button "Create and Send" at bounding box center [343, 224] width 226 height 16
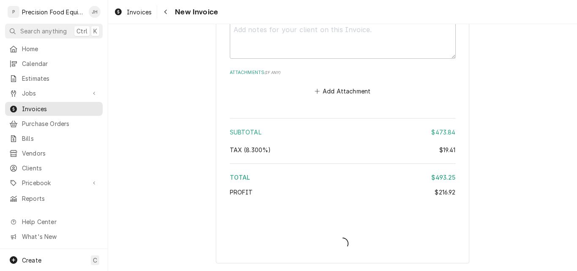
scroll to position [1464, 0]
type textarea "x"
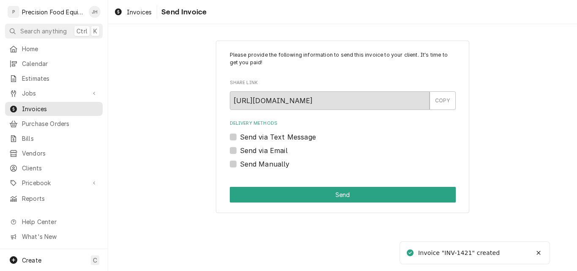
click at [273, 164] on label "Send Manually" at bounding box center [265, 164] width 50 height 10
click at [273, 164] on input "Send Manually" at bounding box center [353, 168] width 226 height 19
checkbox input "true"
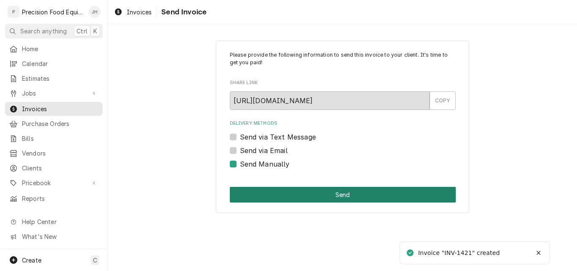
click at [287, 194] on button "Send" at bounding box center [343, 195] width 226 height 16
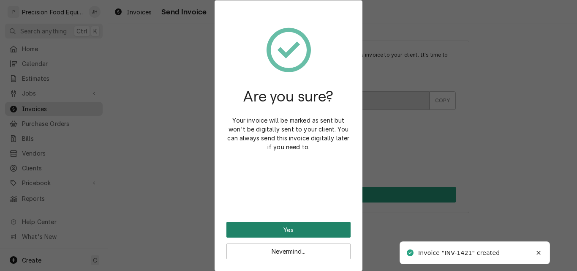
click at [284, 230] on button "Yes" at bounding box center [289, 230] width 124 height 16
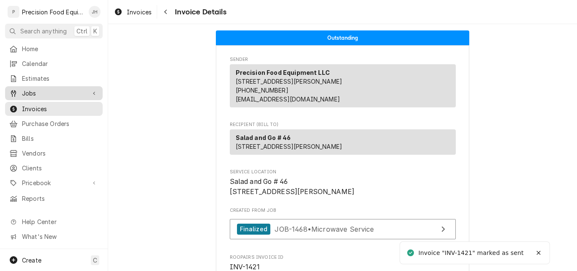
click at [25, 89] on span "Jobs" at bounding box center [54, 93] width 64 height 9
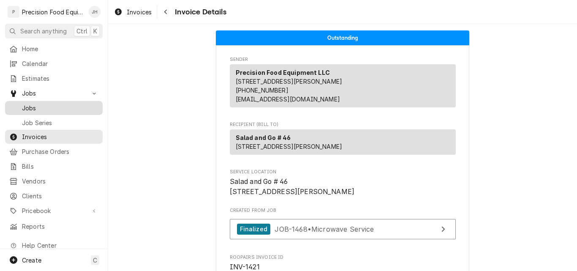
click at [27, 104] on span "Jobs" at bounding box center [60, 108] width 77 height 9
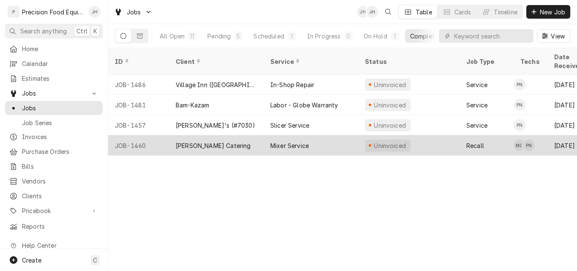
click at [216, 141] on div "[PERSON_NAME] Catering" at bounding box center [213, 145] width 75 height 9
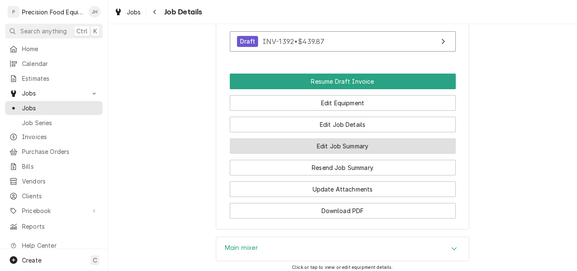
scroll to position [845, 0]
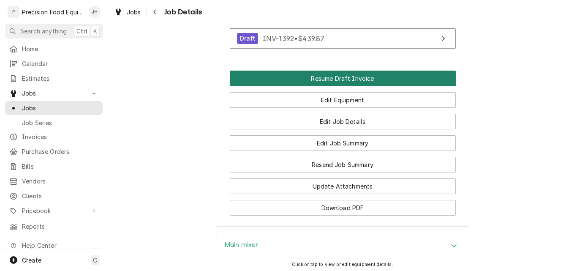
click at [333, 86] on button "Resume Draft Invoice" at bounding box center [343, 79] width 226 height 16
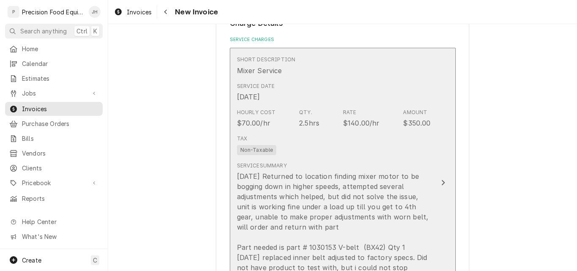
click at [389, 162] on div "Service Summary [DATE] Returned to location finding mixer motor to be bogging d…" at bounding box center [334, 222] width 194 height 121
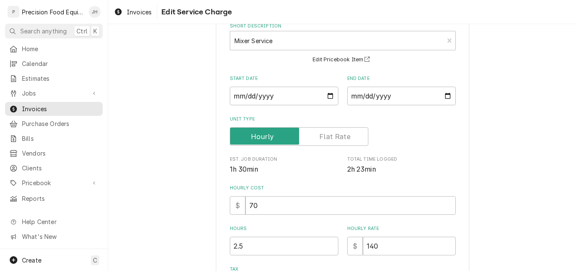
scroll to position [85, 0]
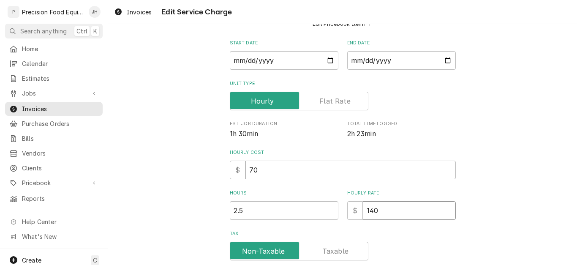
drag, startPoint x: 377, startPoint y: 215, endPoint x: 354, endPoint y: 215, distance: 23.7
click at [354, 215] on div "$ 140" at bounding box center [401, 210] width 109 height 19
type textarea "x"
type input "0"
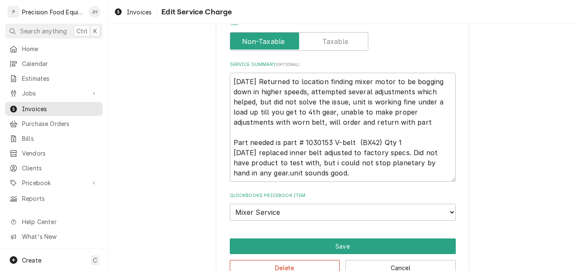
scroll to position [296, 0]
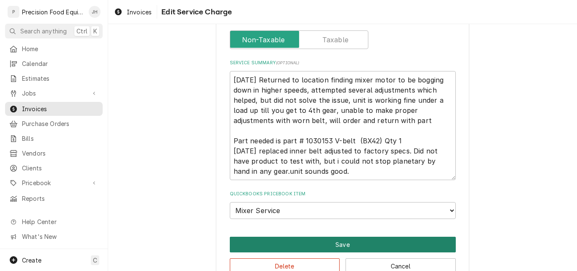
click at [344, 249] on button "Save" at bounding box center [343, 245] width 226 height 16
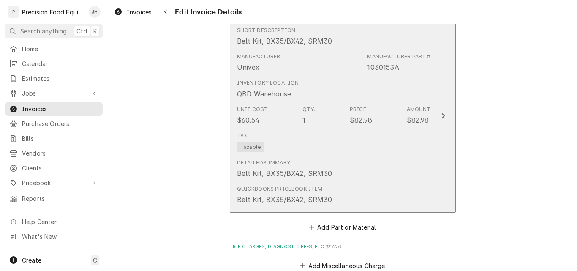
scroll to position [877, 0]
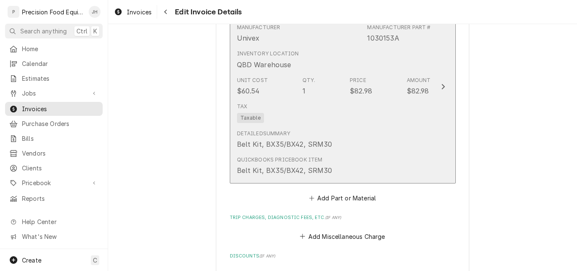
click at [398, 127] on div "Detailed Summary Belt Kit, BX35/BX42, SRM30" at bounding box center [334, 139] width 194 height 26
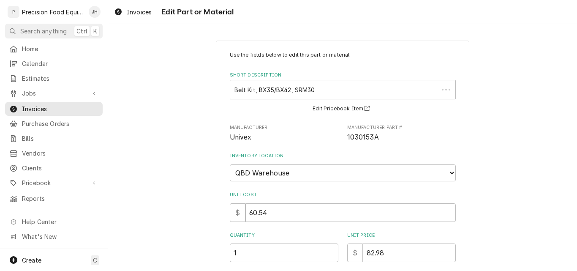
type textarea "x"
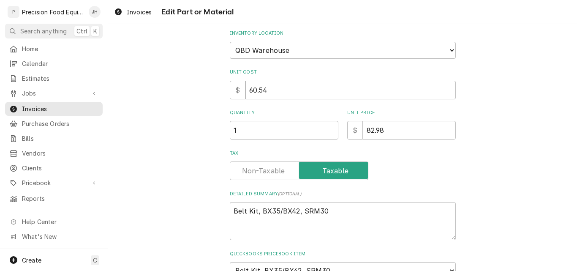
scroll to position [127, 0]
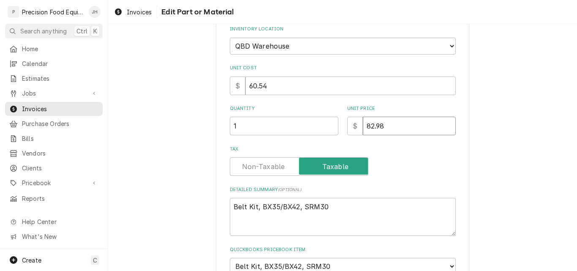
drag, startPoint x: 408, startPoint y: 128, endPoint x: 318, endPoint y: 126, distance: 90.0
click at [321, 129] on div "Quantity 1 Unit Price $ 82.98" at bounding box center [343, 120] width 226 height 30
type input "0"
type textarea "x"
type input "0"
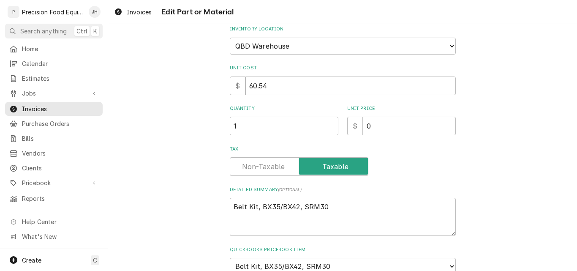
scroll to position [204, 0]
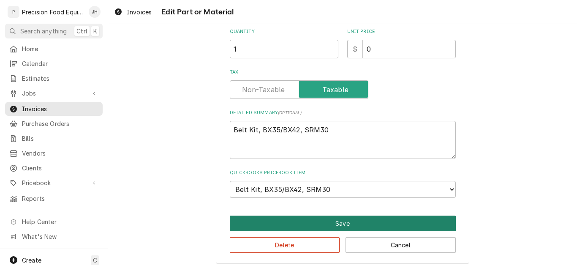
click at [352, 228] on button "Save" at bounding box center [343, 224] width 226 height 16
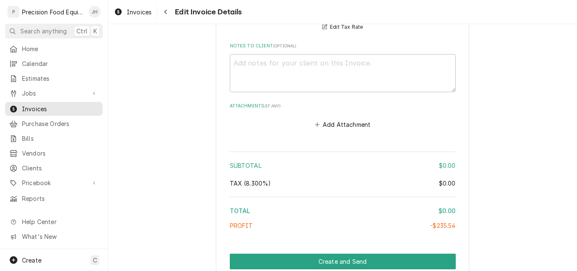
scroll to position [1277, 0]
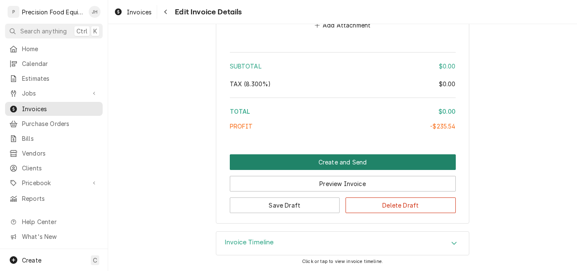
click at [339, 163] on button "Create and Send" at bounding box center [343, 162] width 226 height 16
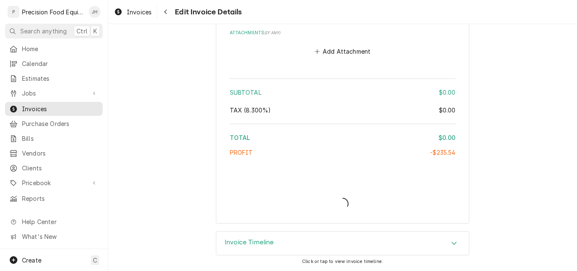
scroll to position [1251, 0]
type textarea "x"
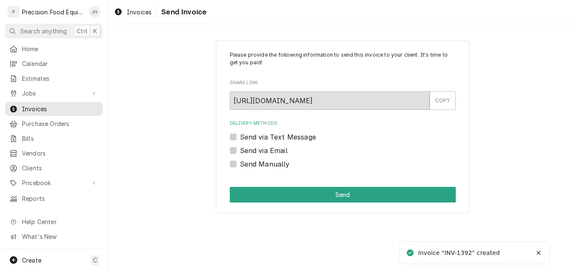
click at [276, 161] on label "Send Manually" at bounding box center [265, 164] width 50 height 10
click at [276, 161] on input "Send Manually" at bounding box center [353, 168] width 226 height 19
checkbox input "true"
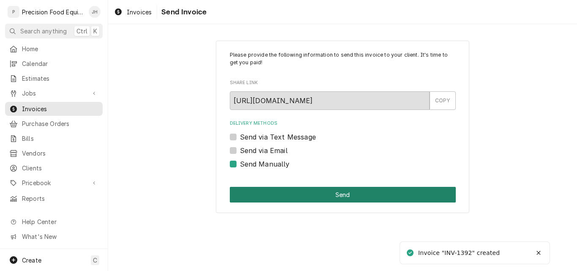
click at [300, 193] on button "Send" at bounding box center [343, 195] width 226 height 16
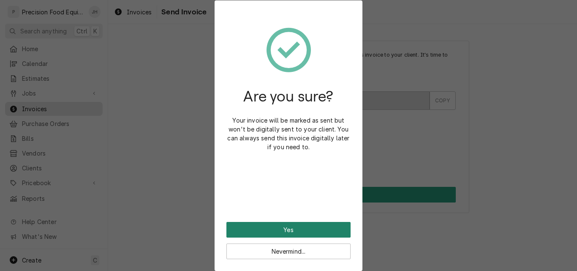
click at [288, 233] on button "Yes" at bounding box center [289, 230] width 124 height 16
